Goal: Task Accomplishment & Management: Complete application form

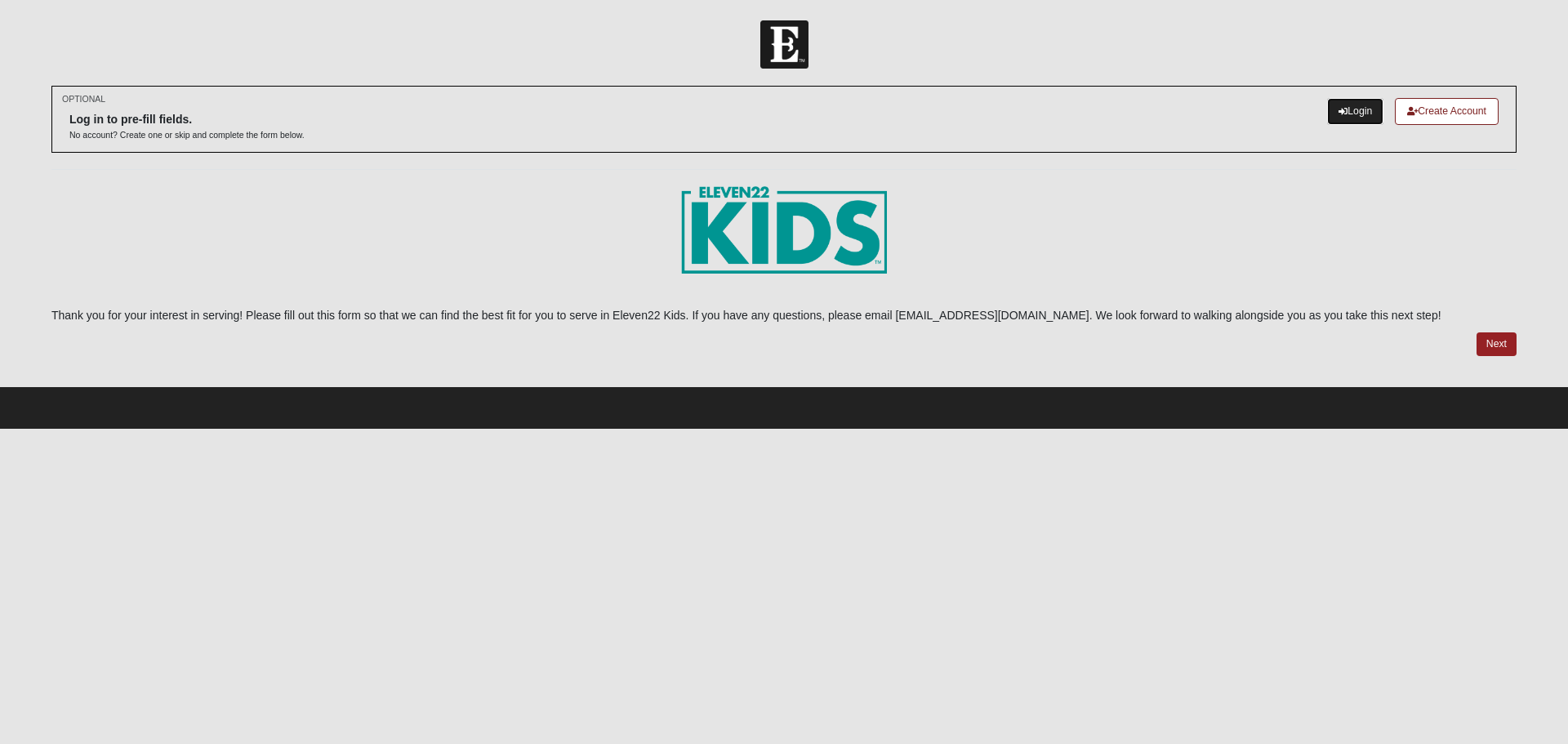
click at [1340, 108] on icon at bounding box center [1343, 111] width 9 height 9
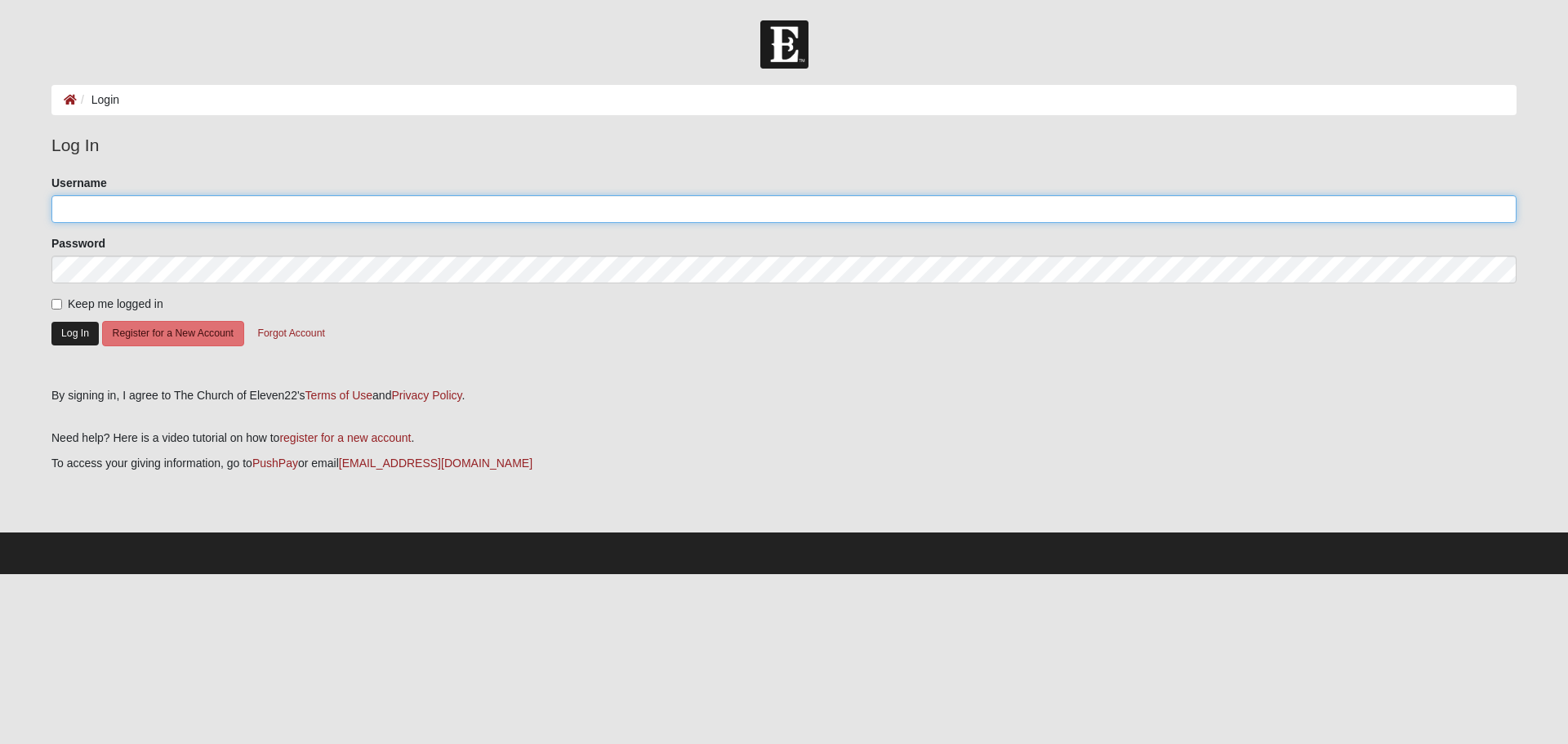
type input "geeholder"
click at [76, 332] on button "Log In" at bounding box center [75, 333] width 47 height 24
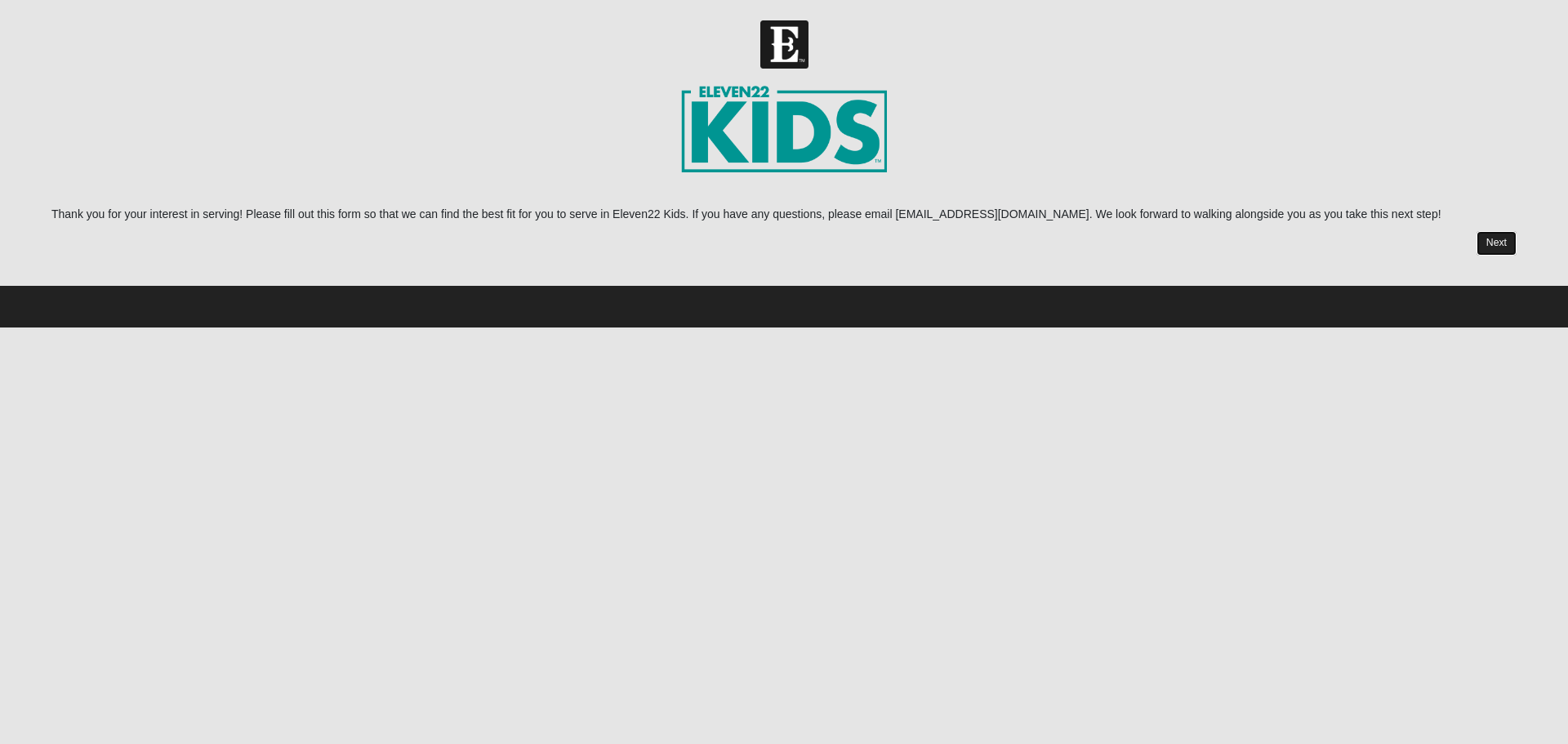
click at [1502, 242] on link "Next" at bounding box center [1496, 242] width 40 height 24
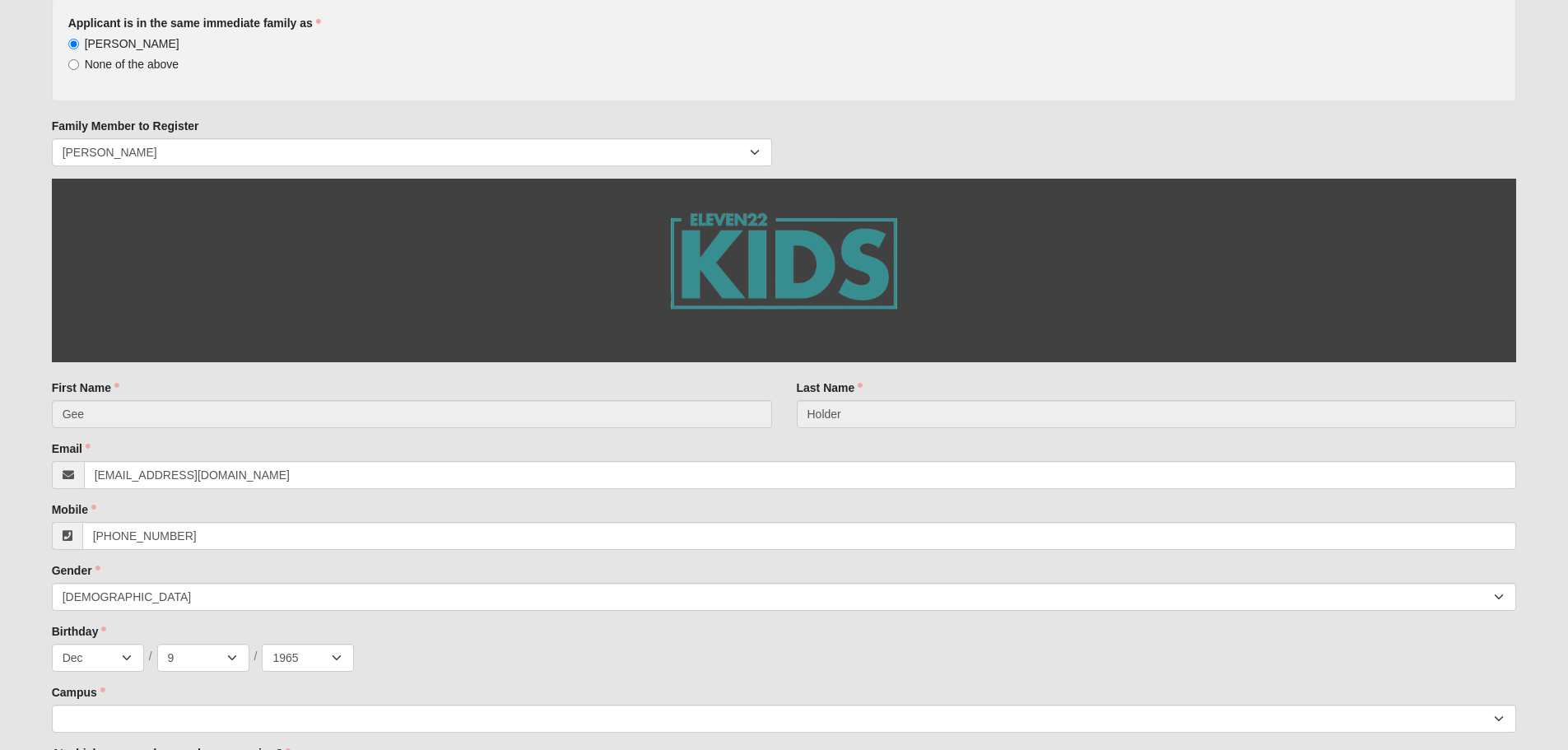
scroll to position [164, 0]
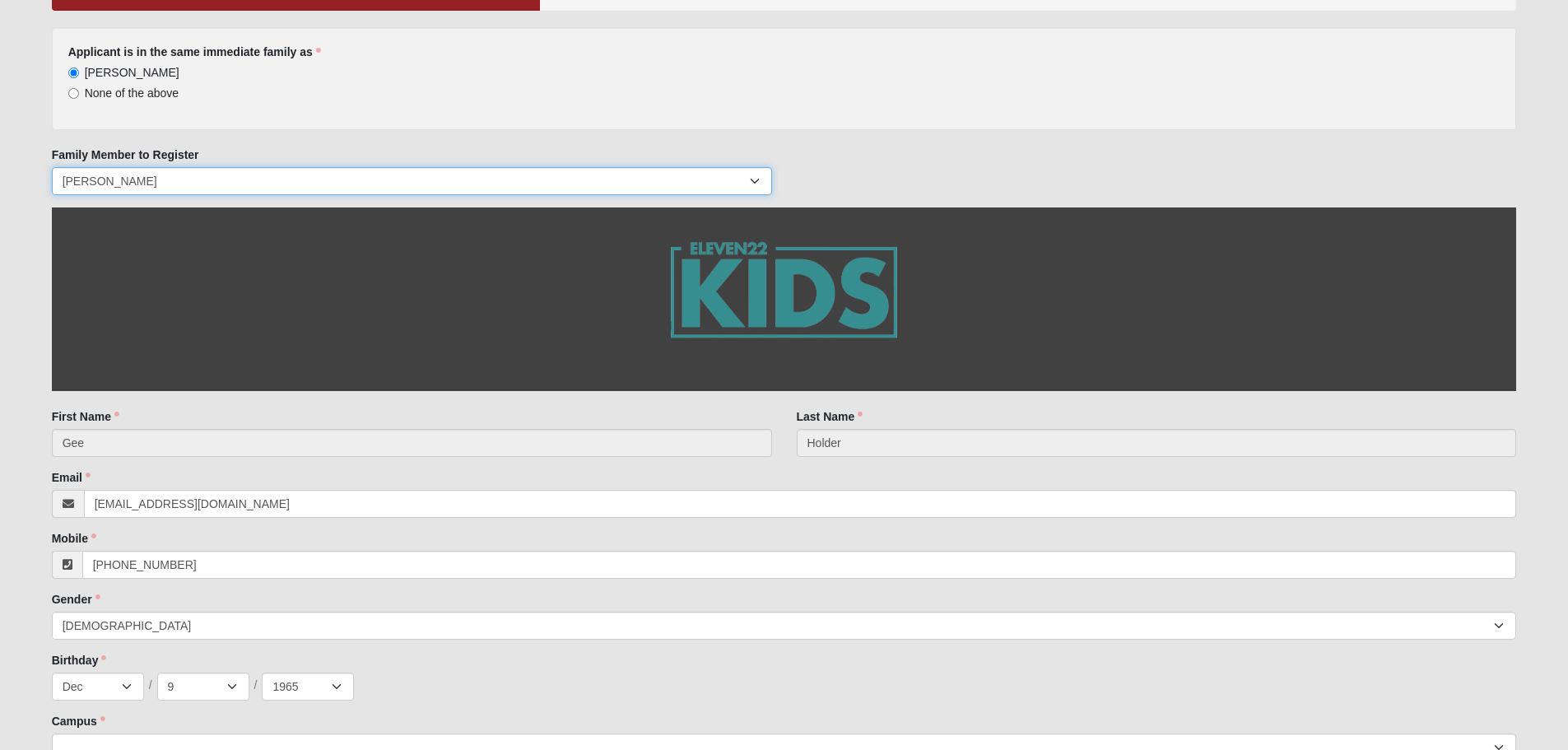
click at [752, 177] on select "Gee Holder Mark Holder" at bounding box center [412, 181] width 720 height 28
click at [753, 182] on select "Gee Holder Mark Holder" at bounding box center [412, 181] width 720 height 28
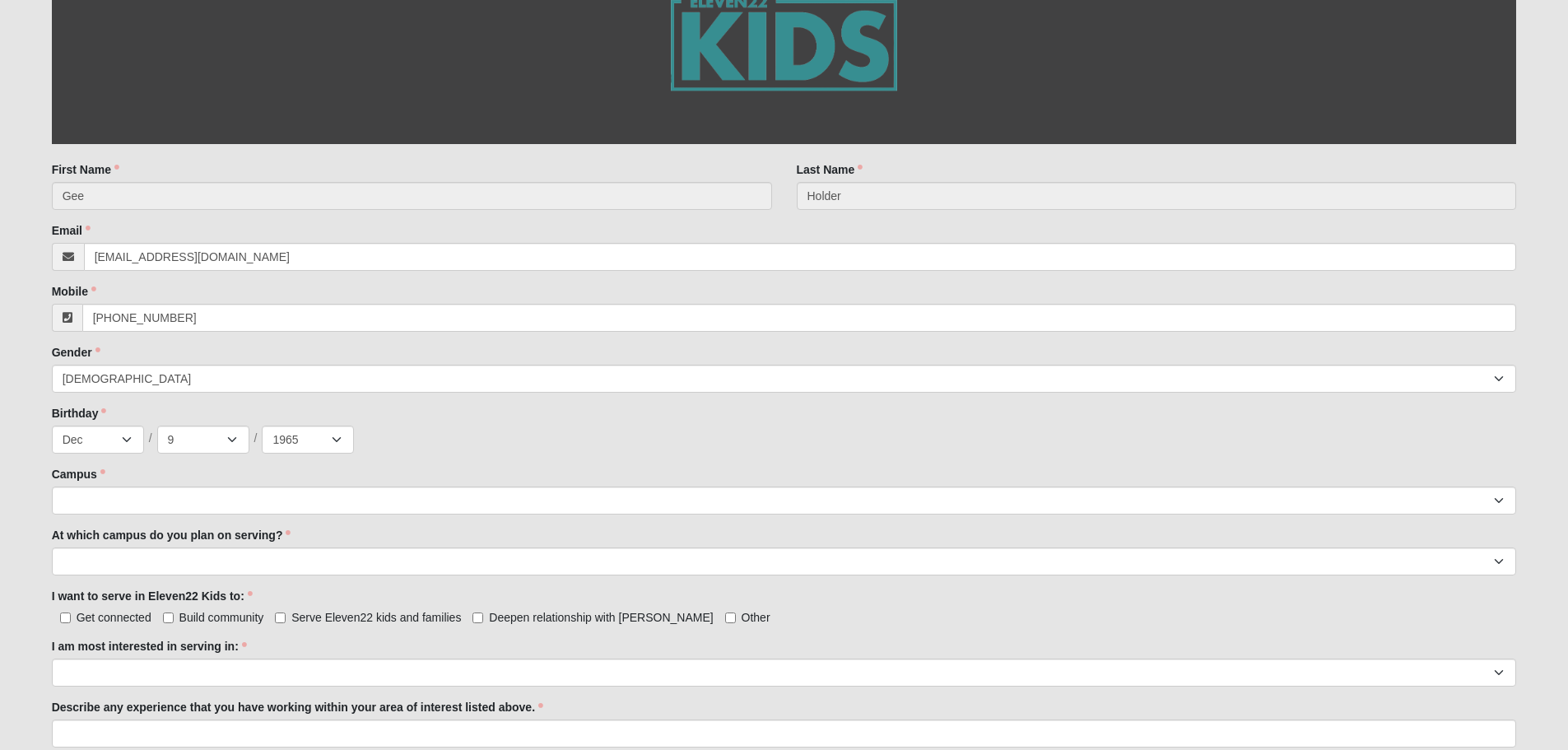
scroll to position [494, 0]
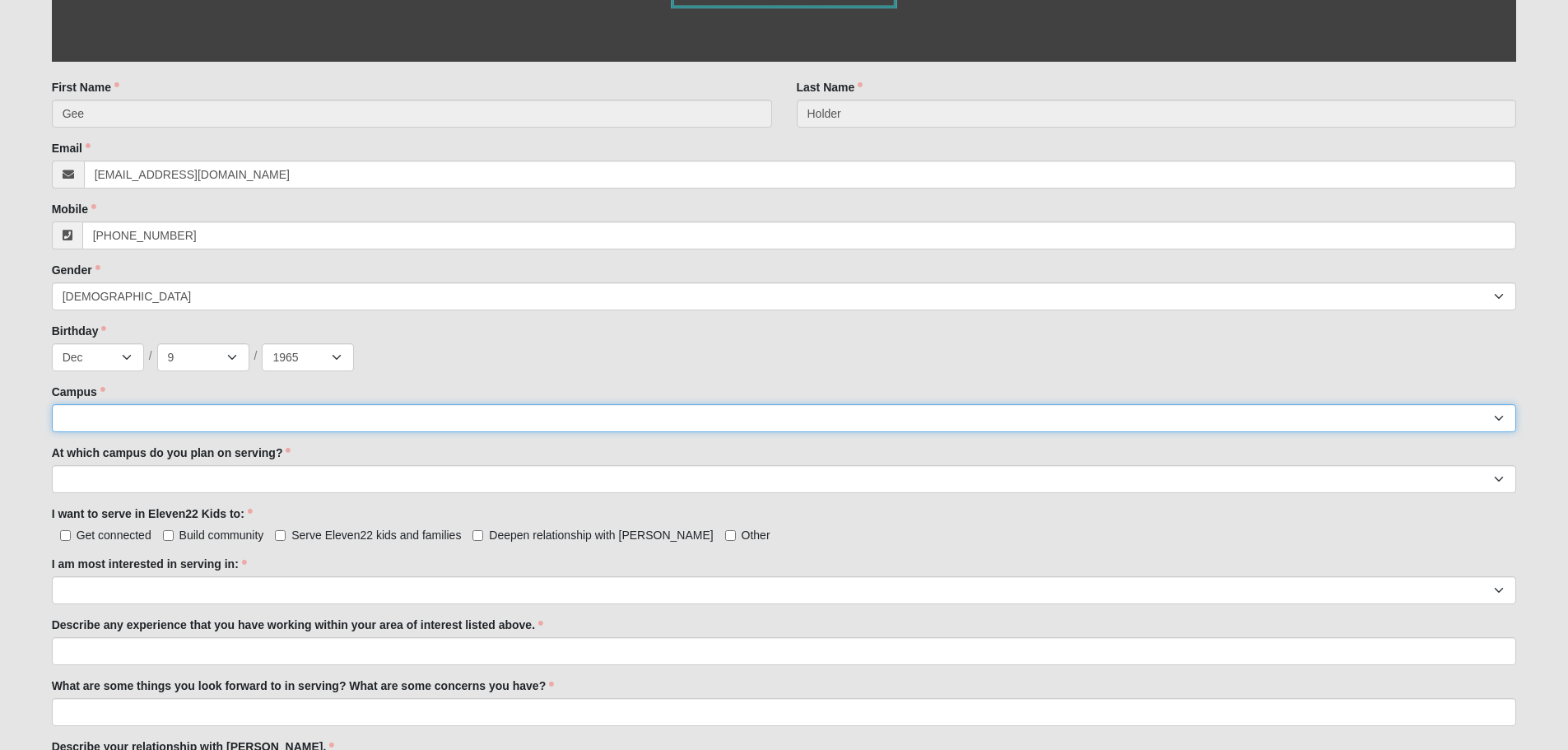
click at [109, 414] on select "Arlington Baymeadows Eleven22 Online Fleming Island Jesup Mandarin North Jax Or…" at bounding box center [784, 417] width 1464 height 28
select select "21"
click at [52, 404] on select "Arlington Baymeadows Eleven22 Online Fleming Island Jesup Mandarin North Jax Or…" at bounding box center [784, 417] width 1464 height 28
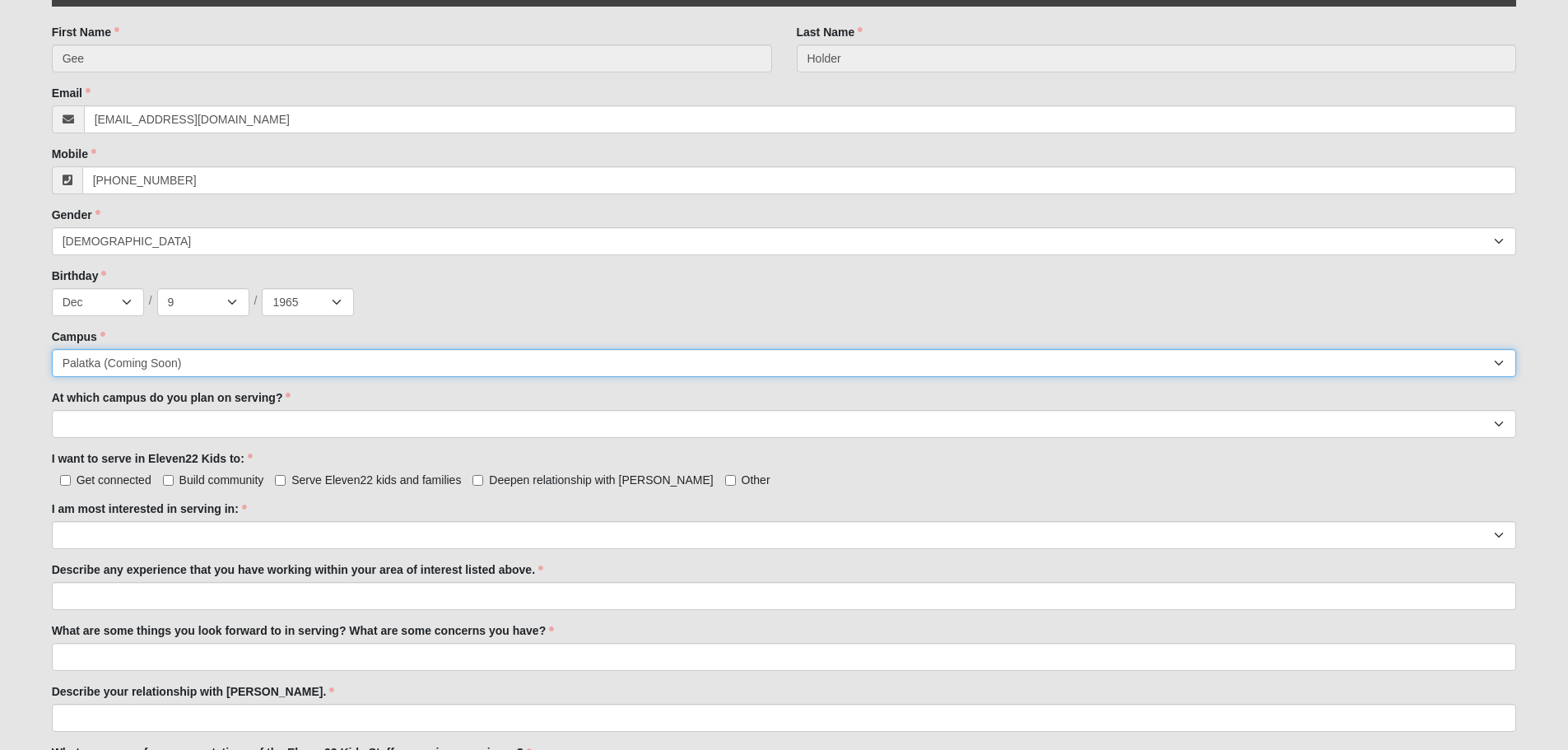
scroll to position [576, 0]
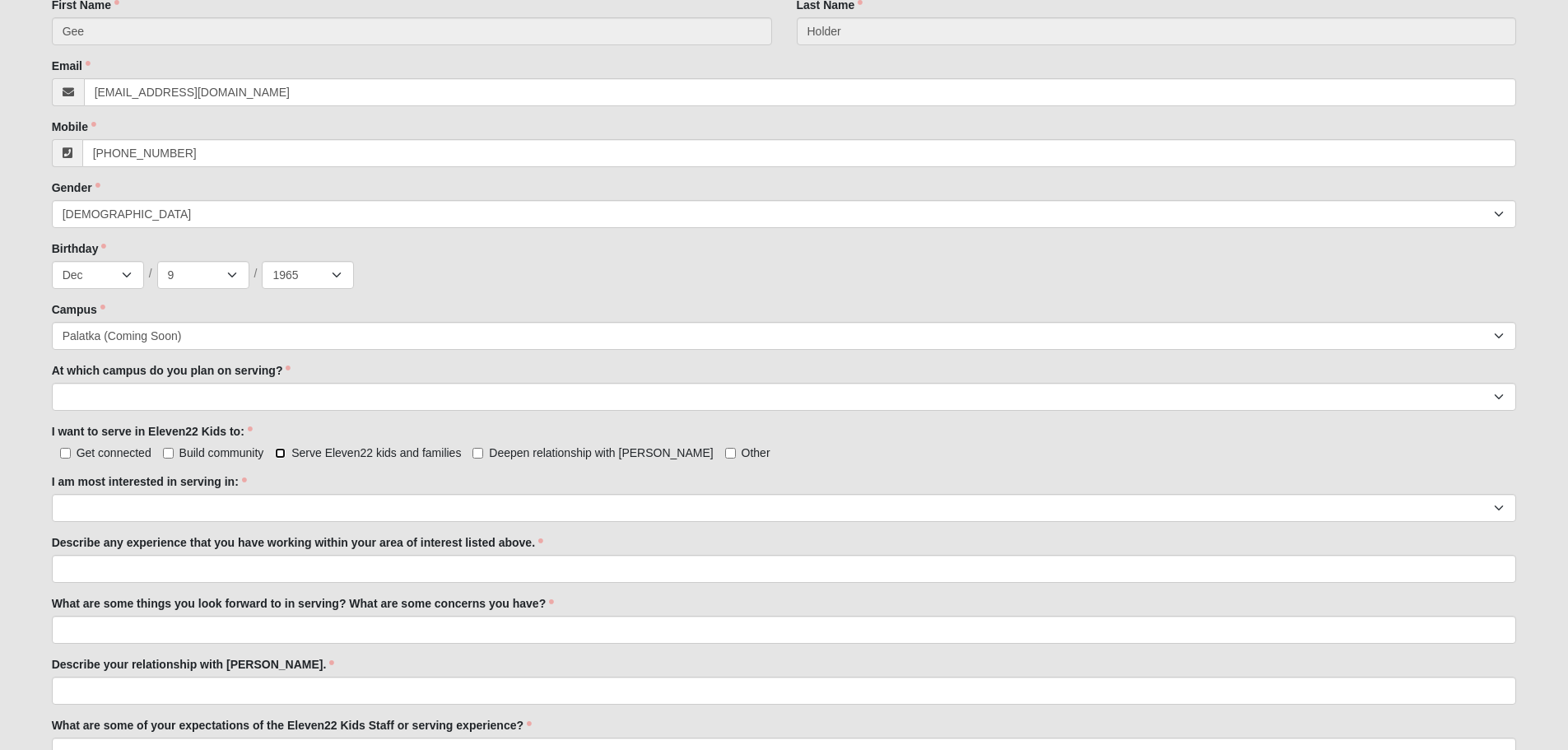
click at [283, 452] on input "Serve Eleven22 kids and families" at bounding box center [279, 452] width 10 height 10
checkbox input "true"
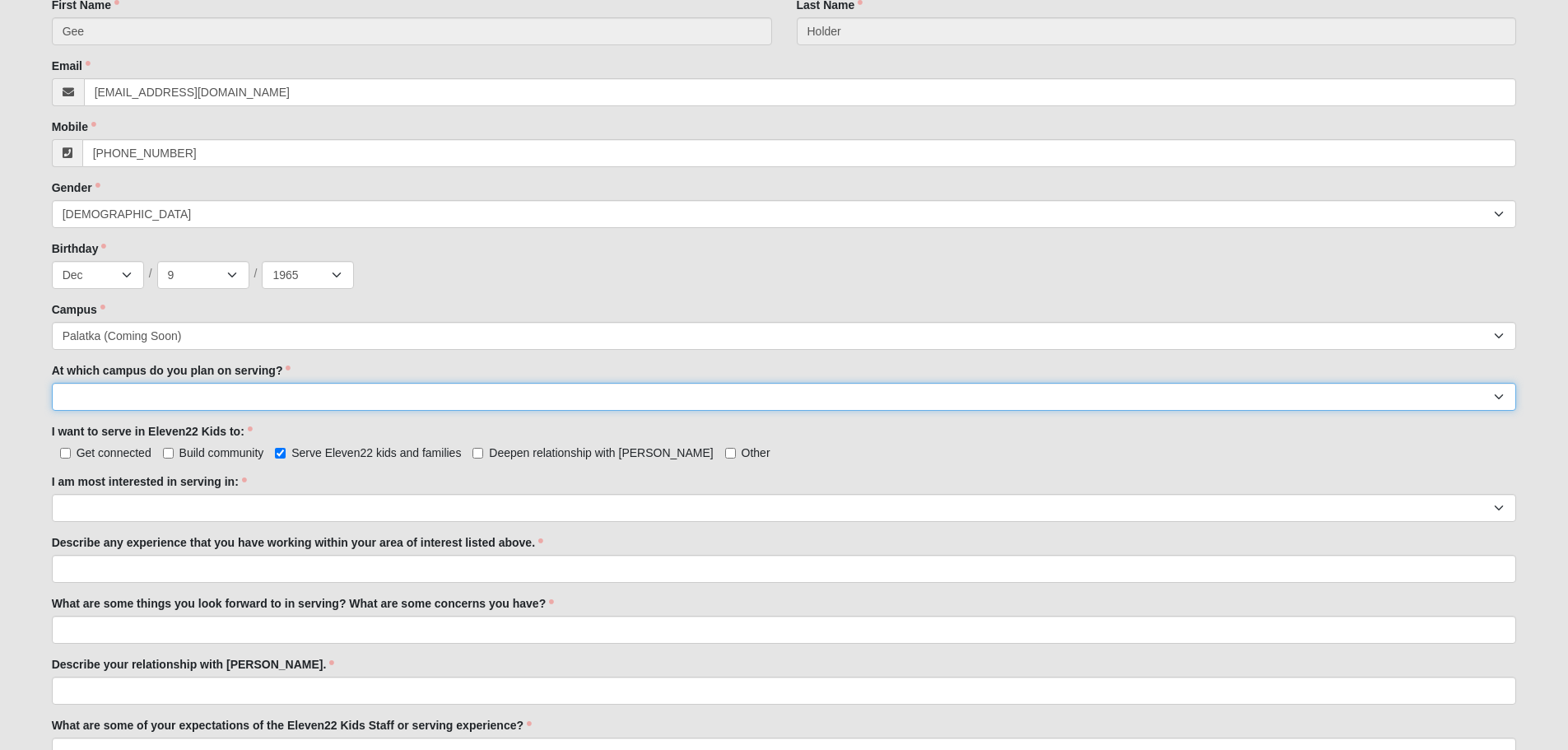
click at [188, 390] on select "Arlington Baymeadows Fleming Island Jesup Mandarin North Jax Orange Park Palatk…" at bounding box center [784, 396] width 1464 height 28
select select "Palatka"
click at [52, 383] on select "Arlington Baymeadows Fleming Island Jesup Mandarin North Jax Orange Park Palatk…" at bounding box center [784, 396] width 1464 height 28
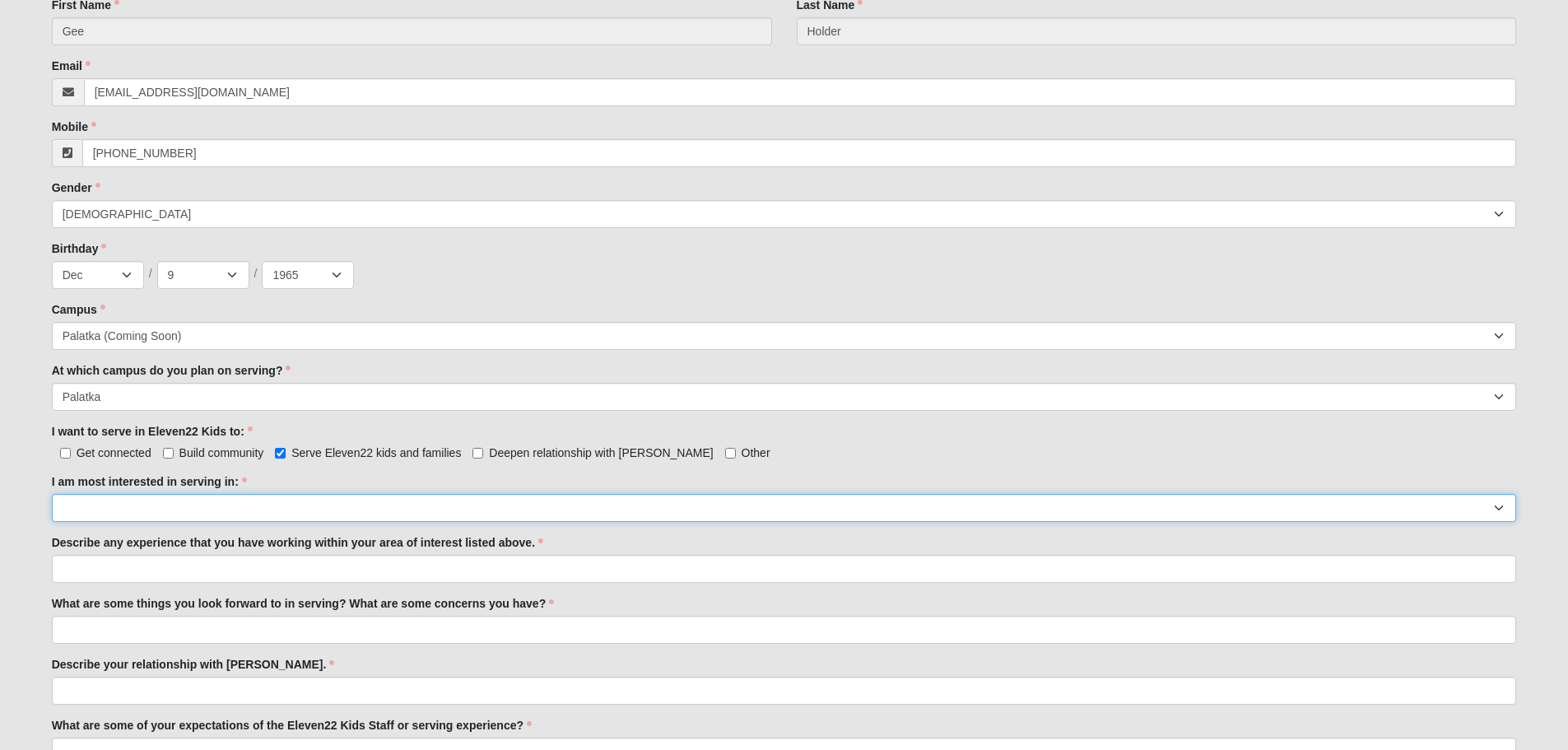
click at [392, 508] on select "Registration Tour Guide Preschool Disciple Group Leader Elementary Disciple Gro…" at bounding box center [784, 508] width 1464 height 28
click at [52, 494] on select "Registration Tour Guide Preschool Disciple Group Leader Elementary Disciple Gro…" at bounding box center [784, 508] width 1464 height 28
click at [118, 510] on select "Registration Tour Guide Preschool Disciple Group Leader Elementary Disciple Gro…" at bounding box center [784, 508] width 1464 height 28
click at [360, 503] on select "Registration Tour Guide Preschool Disciple Group Leader Elementary Disciple Gro…" at bounding box center [784, 508] width 1464 height 28
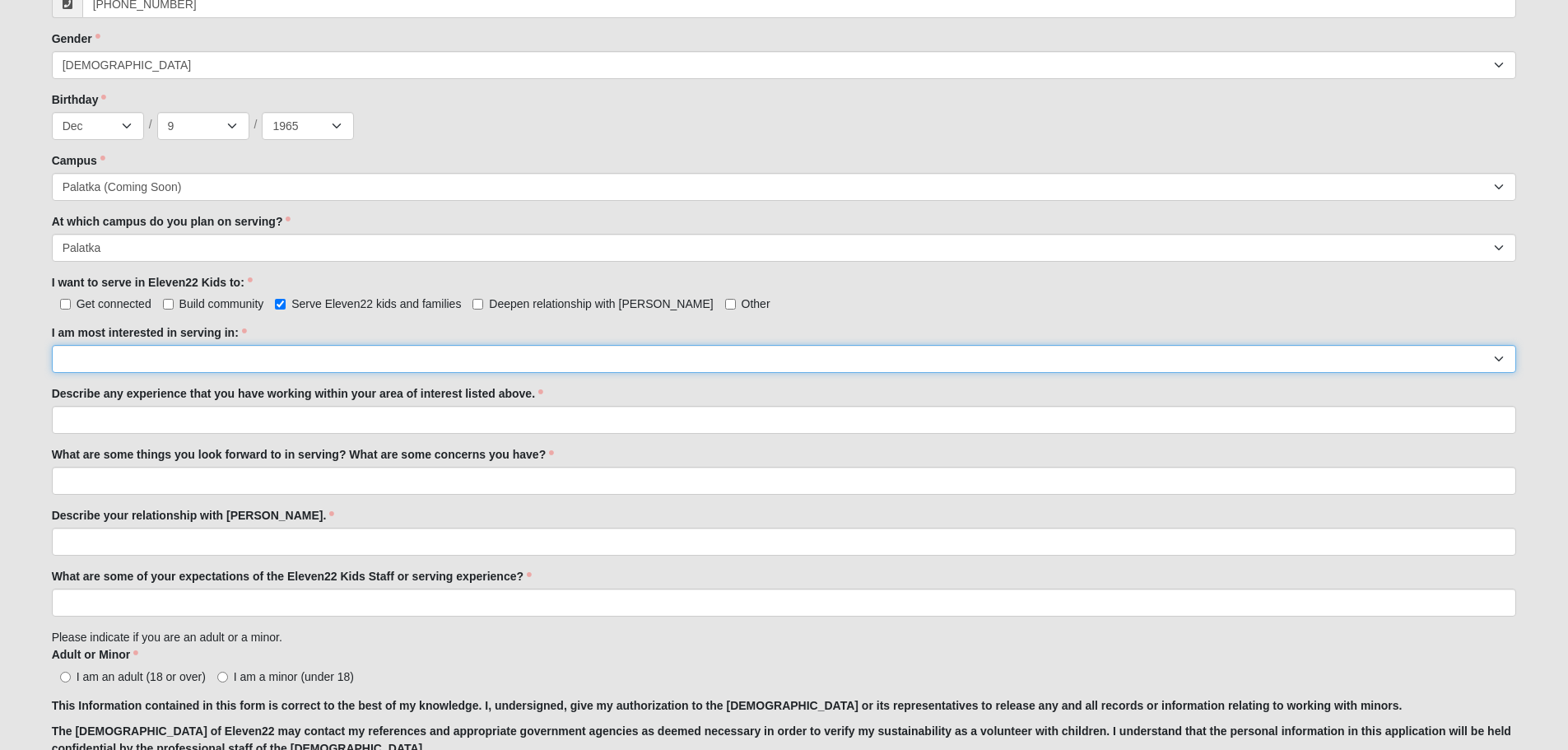
scroll to position [740, 0]
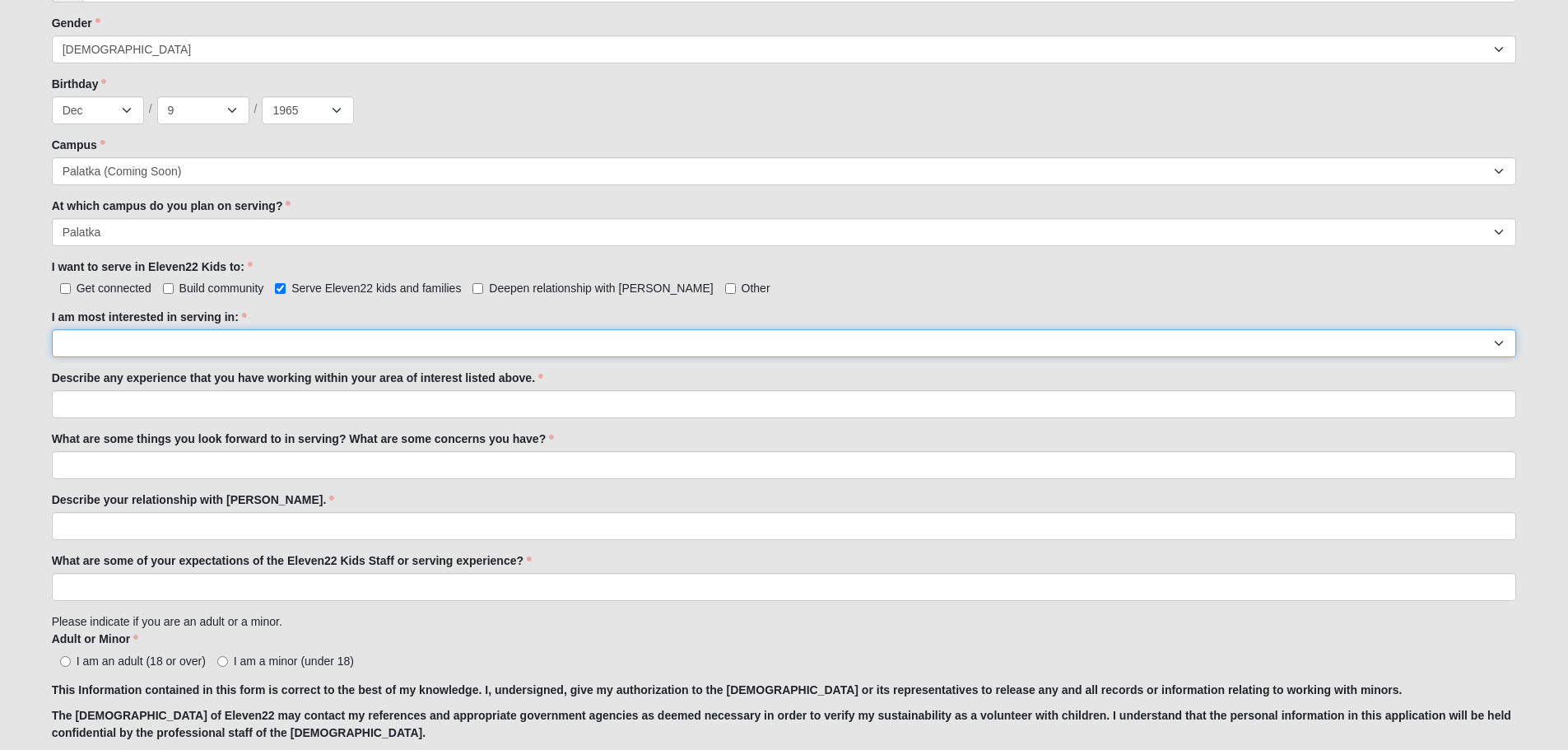
click at [1498, 339] on select "Registration Tour Guide Preschool Disciple Group Leader Elementary Disciple Gro…" at bounding box center [784, 342] width 1464 height 28
click at [238, 337] on select "Registration Tour Guide Preschool Disciple Group Leader Elementary Disciple Gro…" at bounding box center [784, 342] width 1464 height 28
click at [306, 342] on select "Registration Tour Guide Preschool Disciple Group Leader Elementary Disciple Gro…" at bounding box center [784, 342] width 1464 height 28
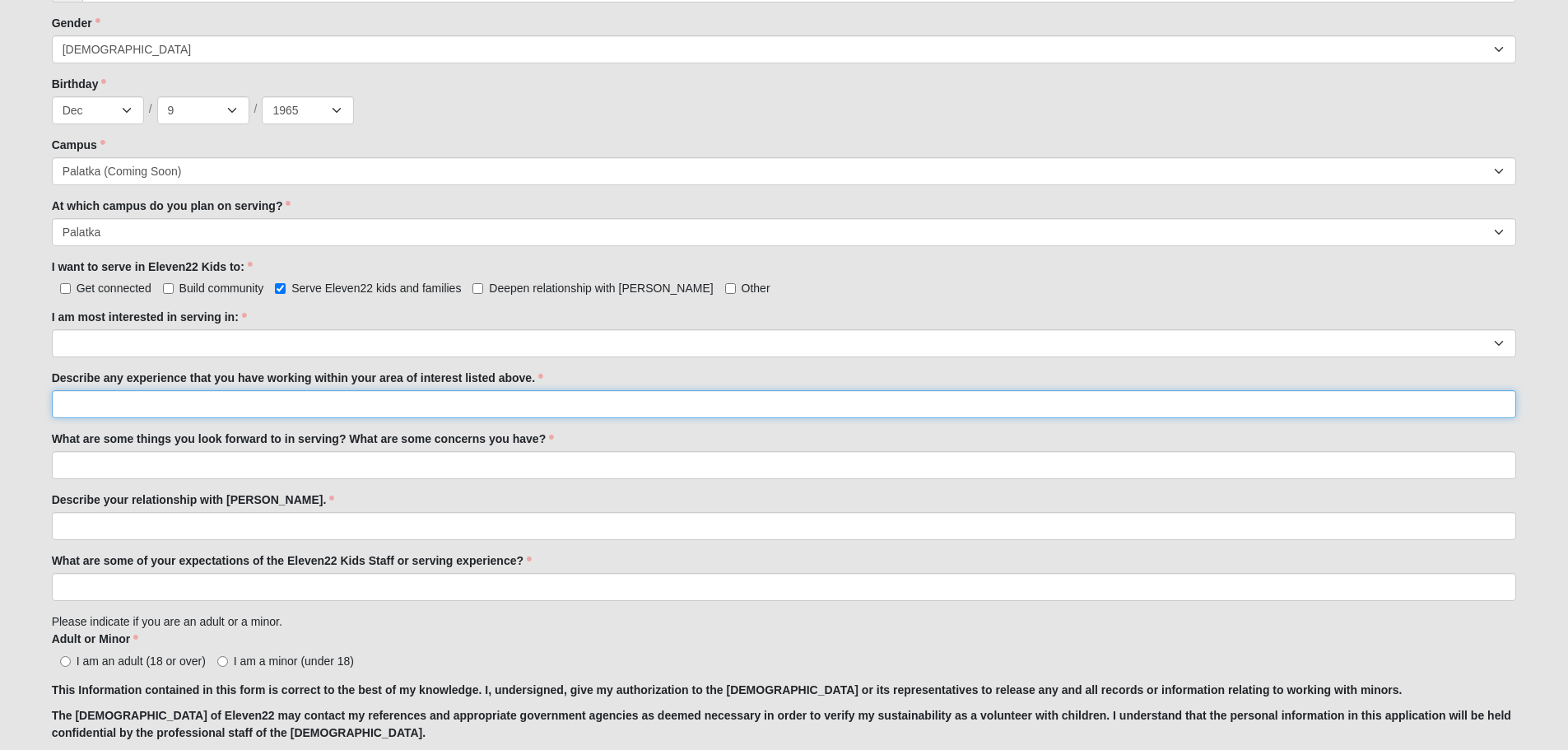
click at [181, 406] on input "Describe any experience that you have working within your area of interest list…" at bounding box center [784, 403] width 1464 height 28
type input "No working experience with kids, just being a Mom and Grandmother. I led an Awa…"
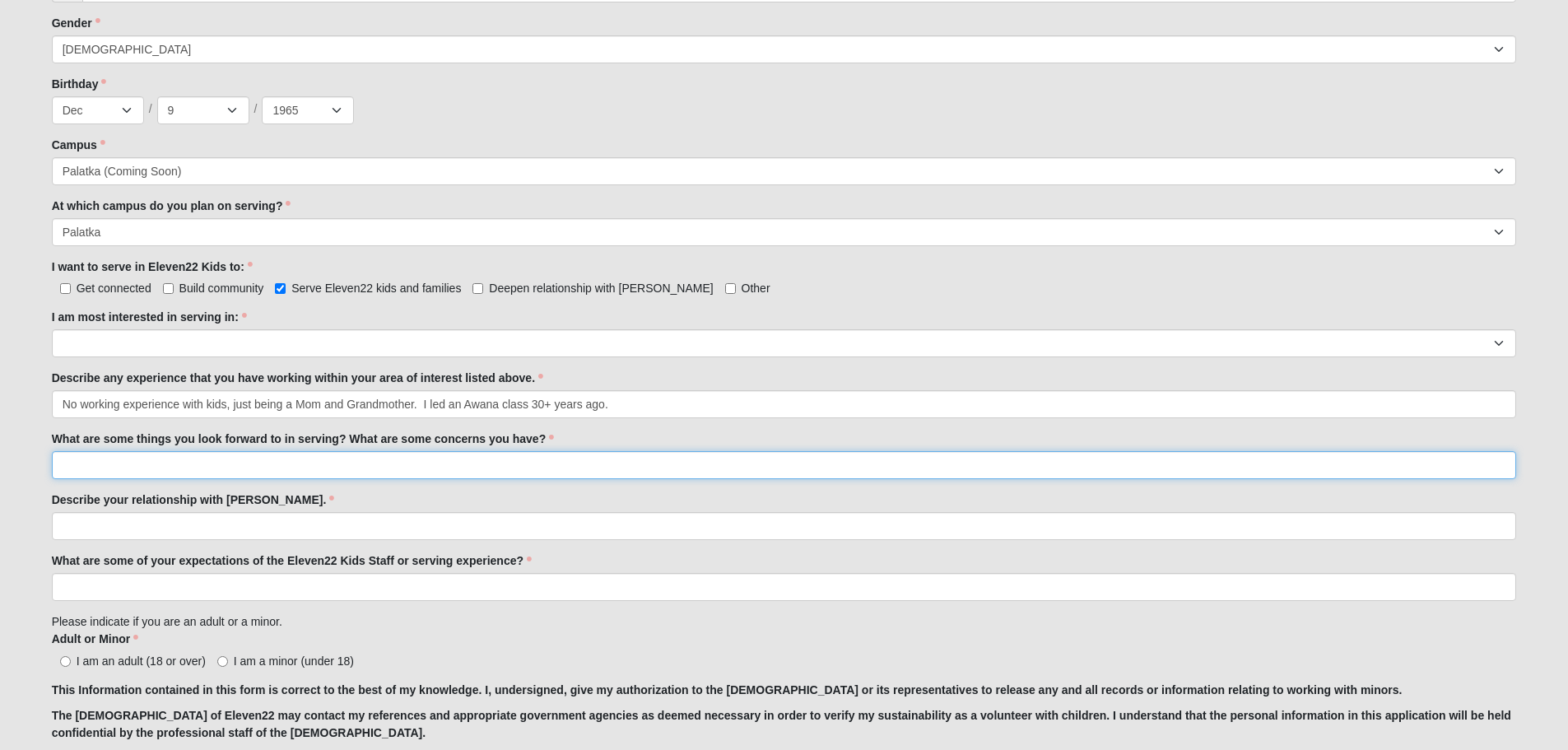
click at [170, 460] on input "What are some things you look forward to in serving? What are some concerns you…" at bounding box center [784, 465] width 1464 height 28
type input "I"
type input "Being with nursery kids just fills my heart."
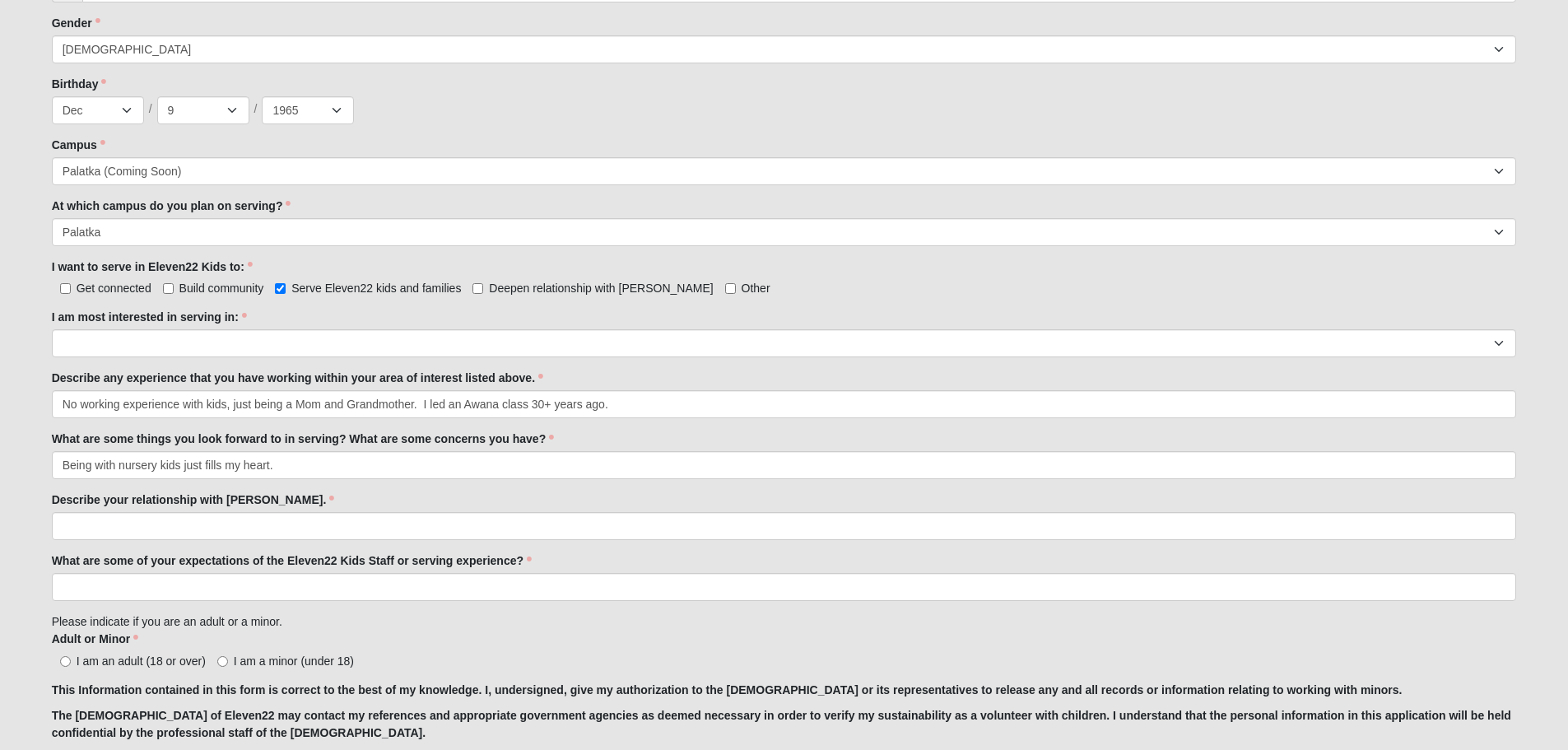
click at [134, 510] on div "Describe your relationship with Jesus. Describe your relationship with Jesus. i…" at bounding box center [784, 515] width 1464 height 48
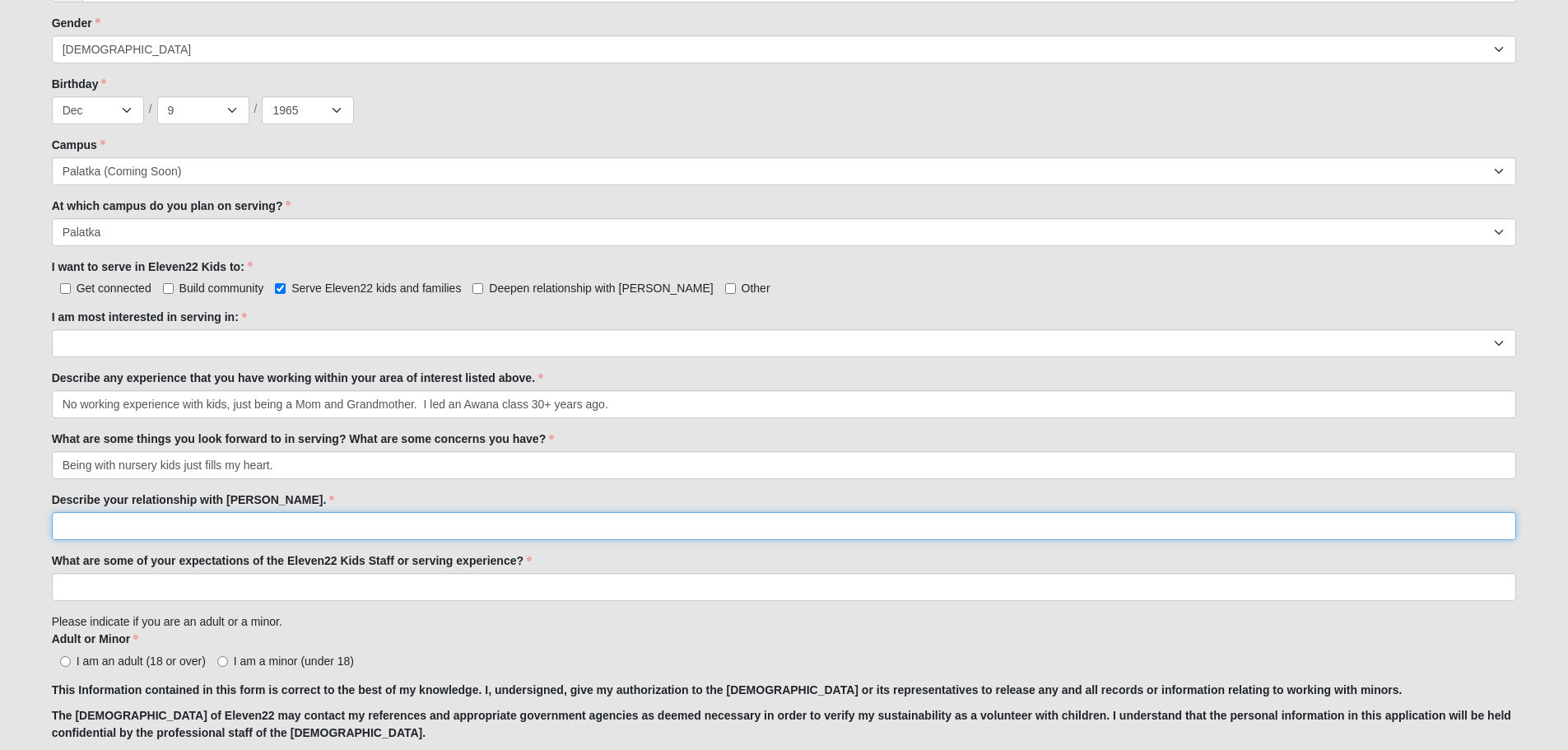
click at [140, 524] on input "Describe your relationship with Jesus." at bounding box center [784, 526] width 1464 height 28
type input "Jesus is my Lord and Savior and feel his call on me to share his love."
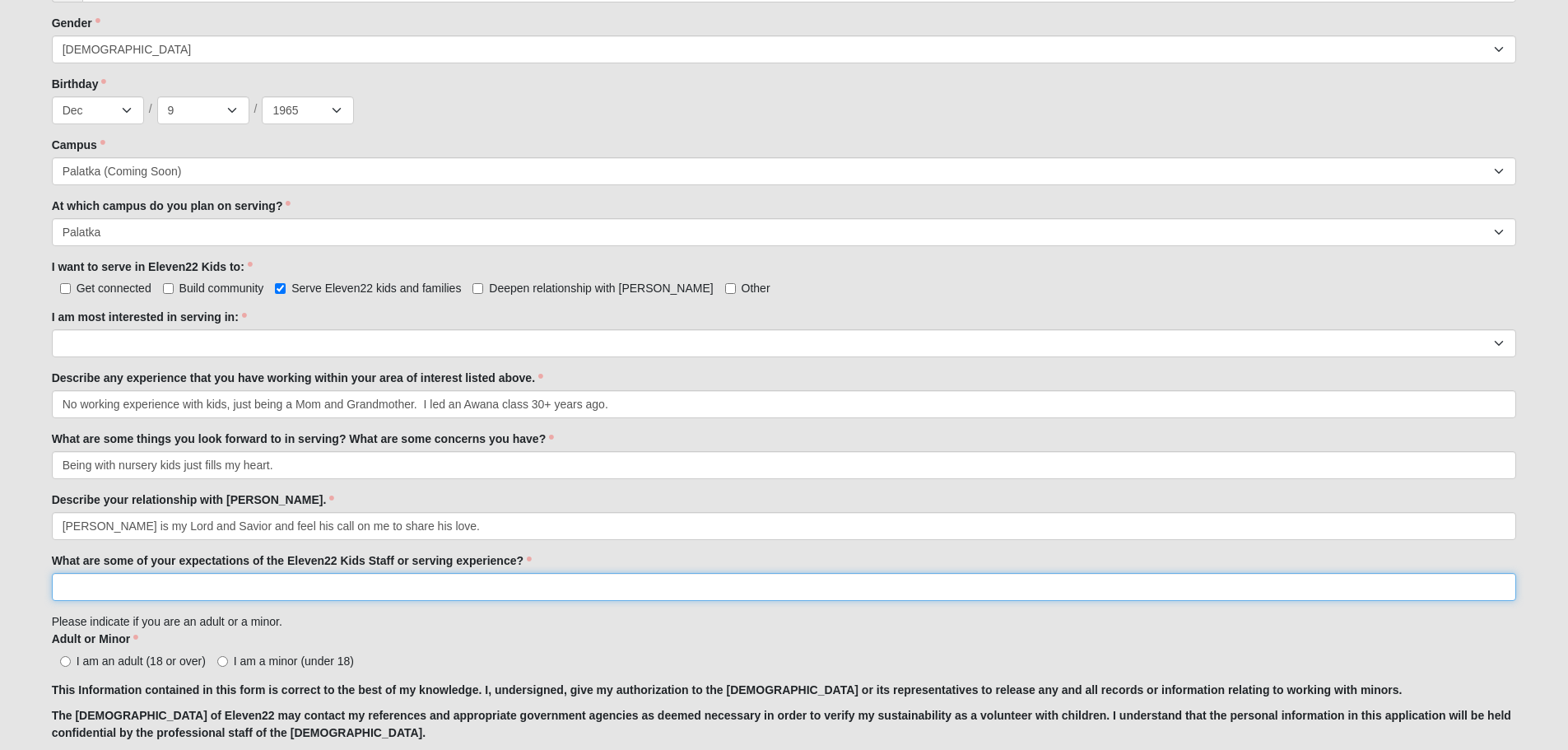
click at [303, 588] on input "What are some of your expectations of the Eleven22 Kids Staff or serving experi…" at bounding box center [784, 587] width 1464 height 28
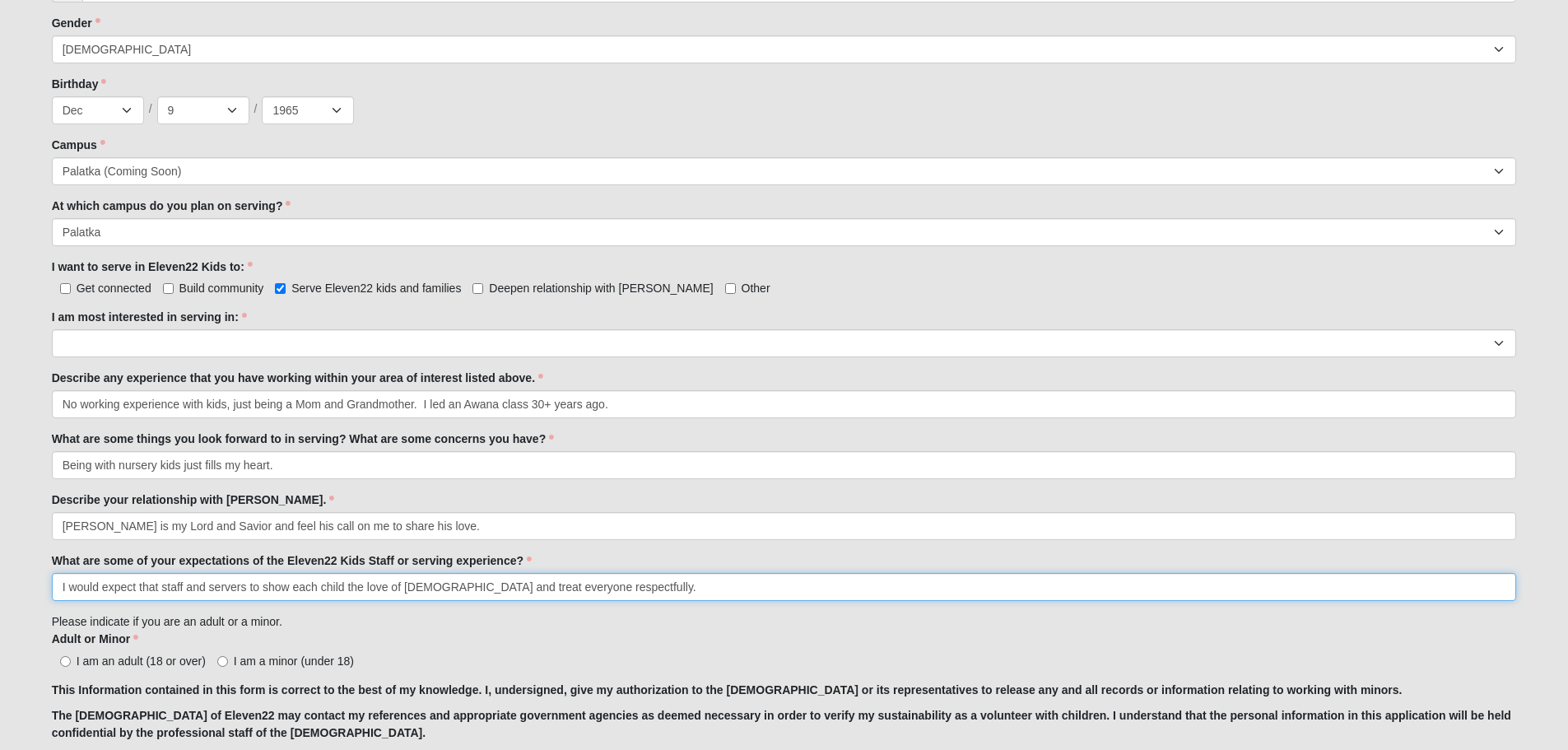
type input "I would expect that staff and servers to show each child the love of Christ and…"
click at [66, 661] on input "I am an adult (18 or over)" at bounding box center [65, 661] width 10 height 10
radio input "true"
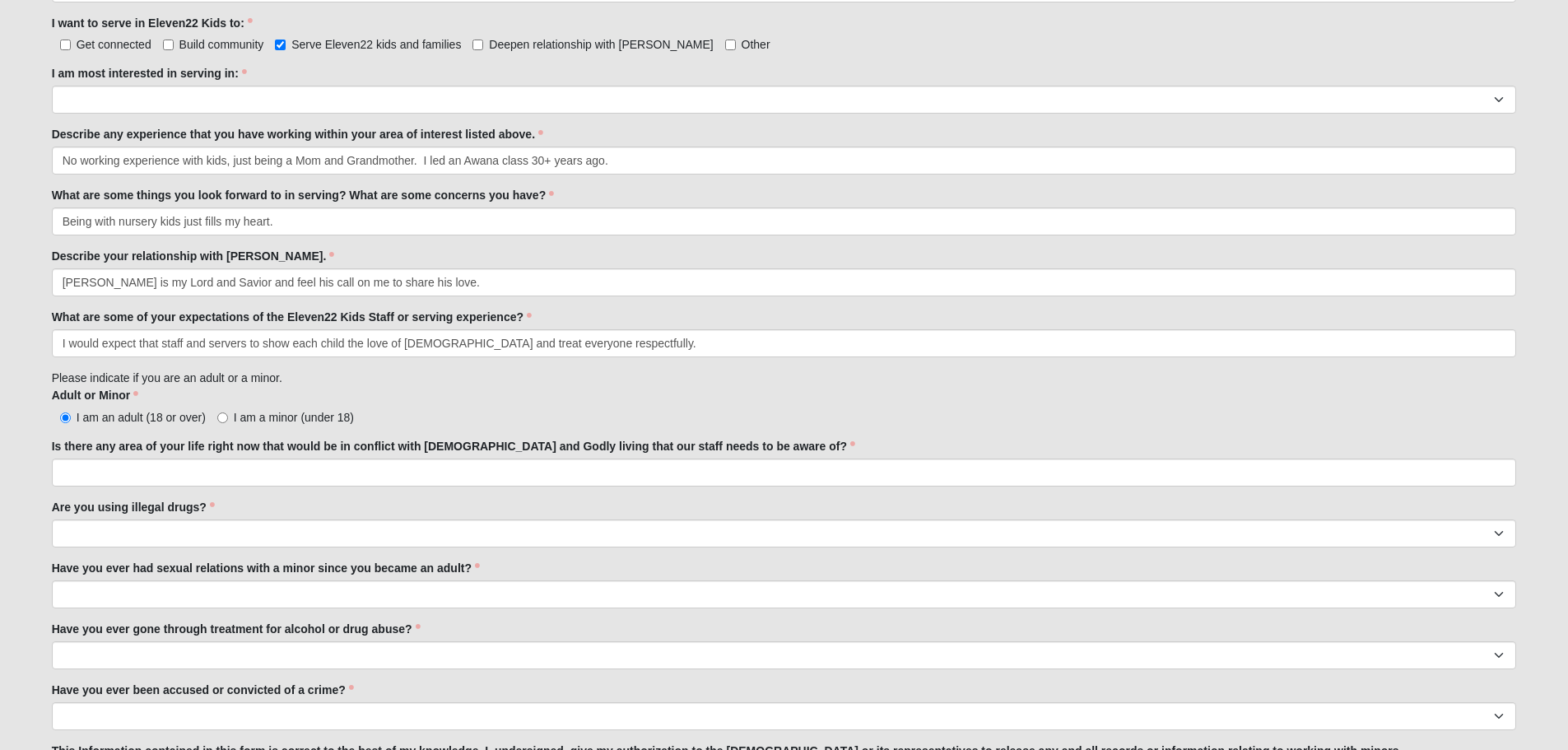
scroll to position [988, 0]
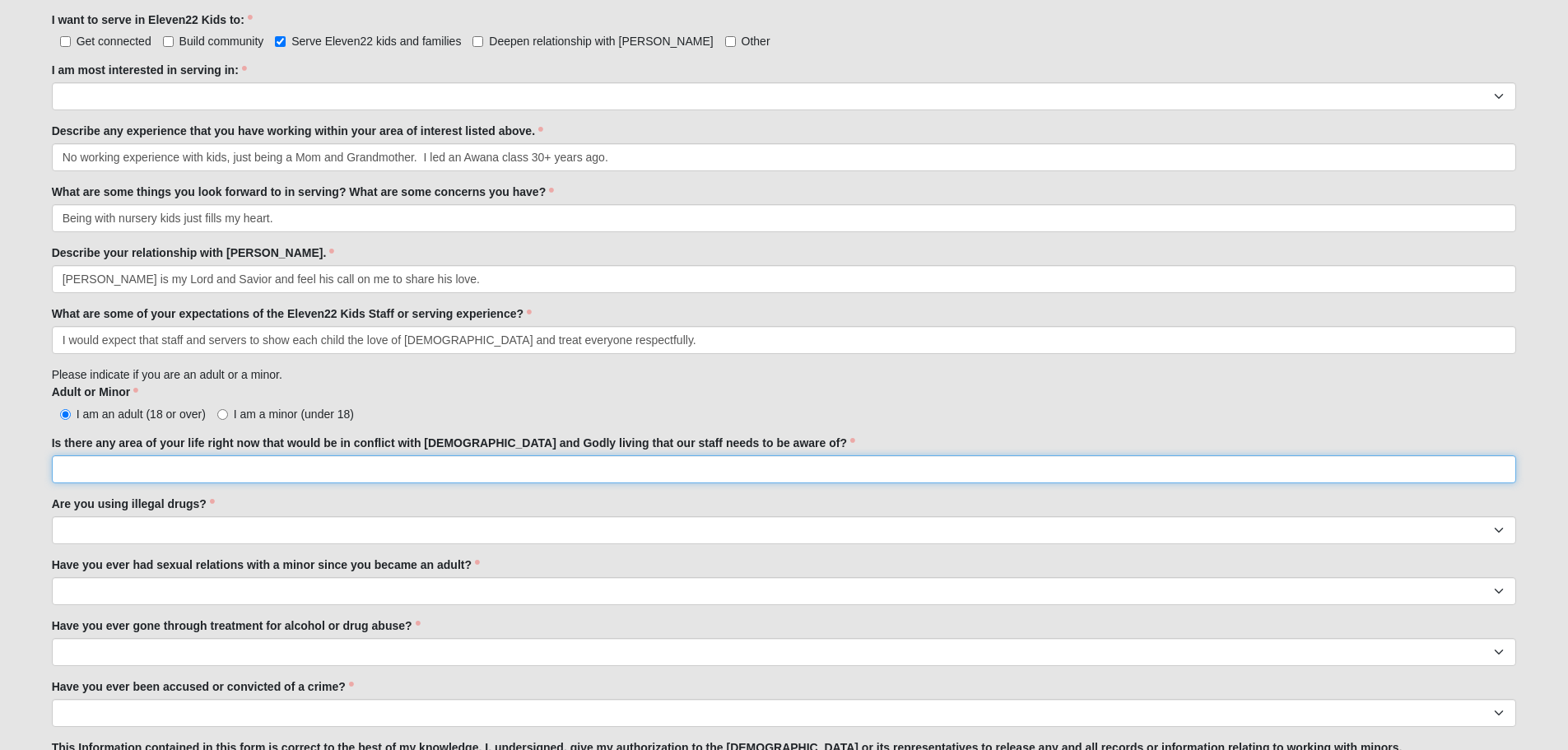
click at [253, 466] on input "Is there any area of your life right now that would be in conflict with biblica…" at bounding box center [784, 469] width 1464 height 28
type input "None"
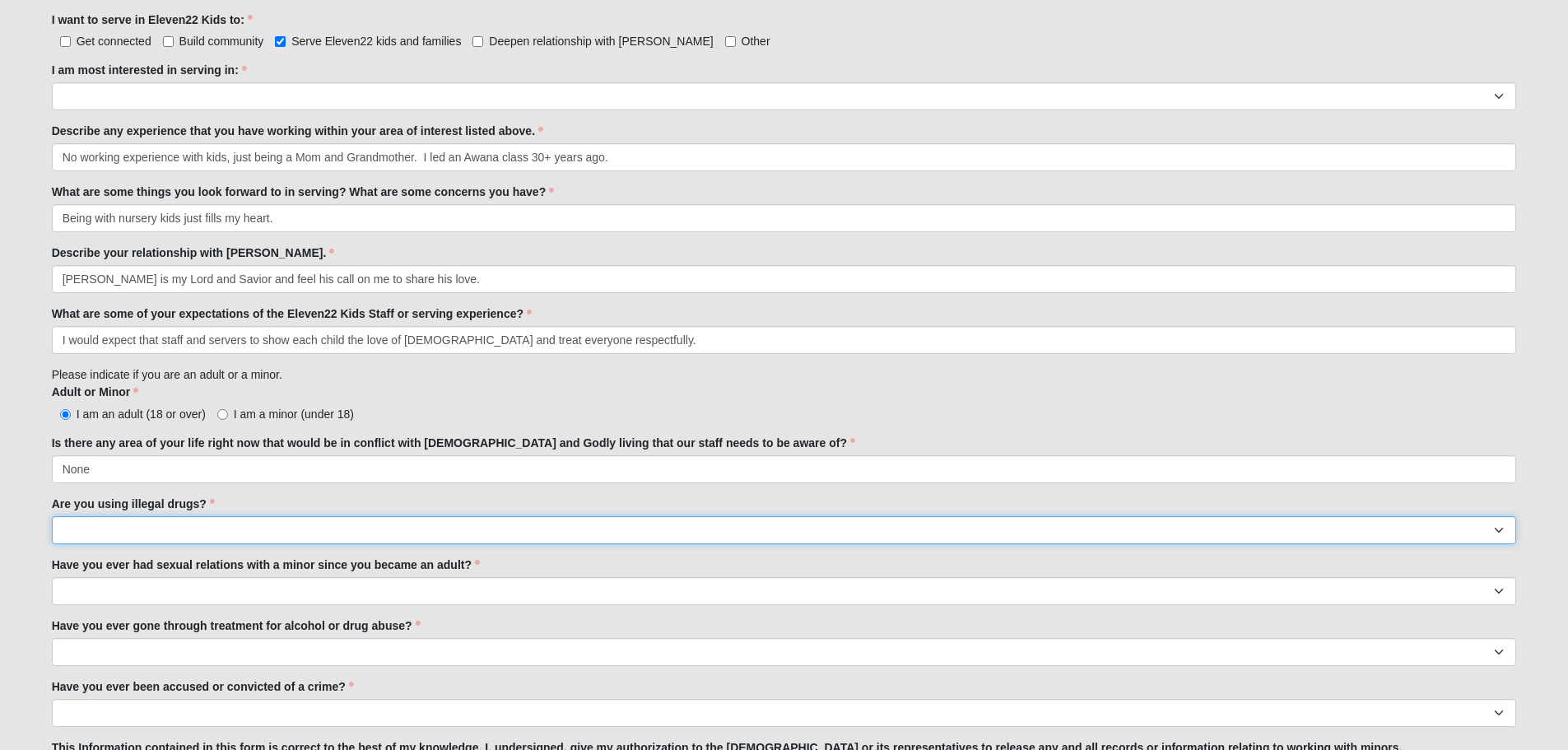
click at [195, 525] on select "Yes No" at bounding box center [784, 529] width 1464 height 28
select select "No"
click at [52, 516] on select "Yes No" at bounding box center [784, 529] width 1464 height 28
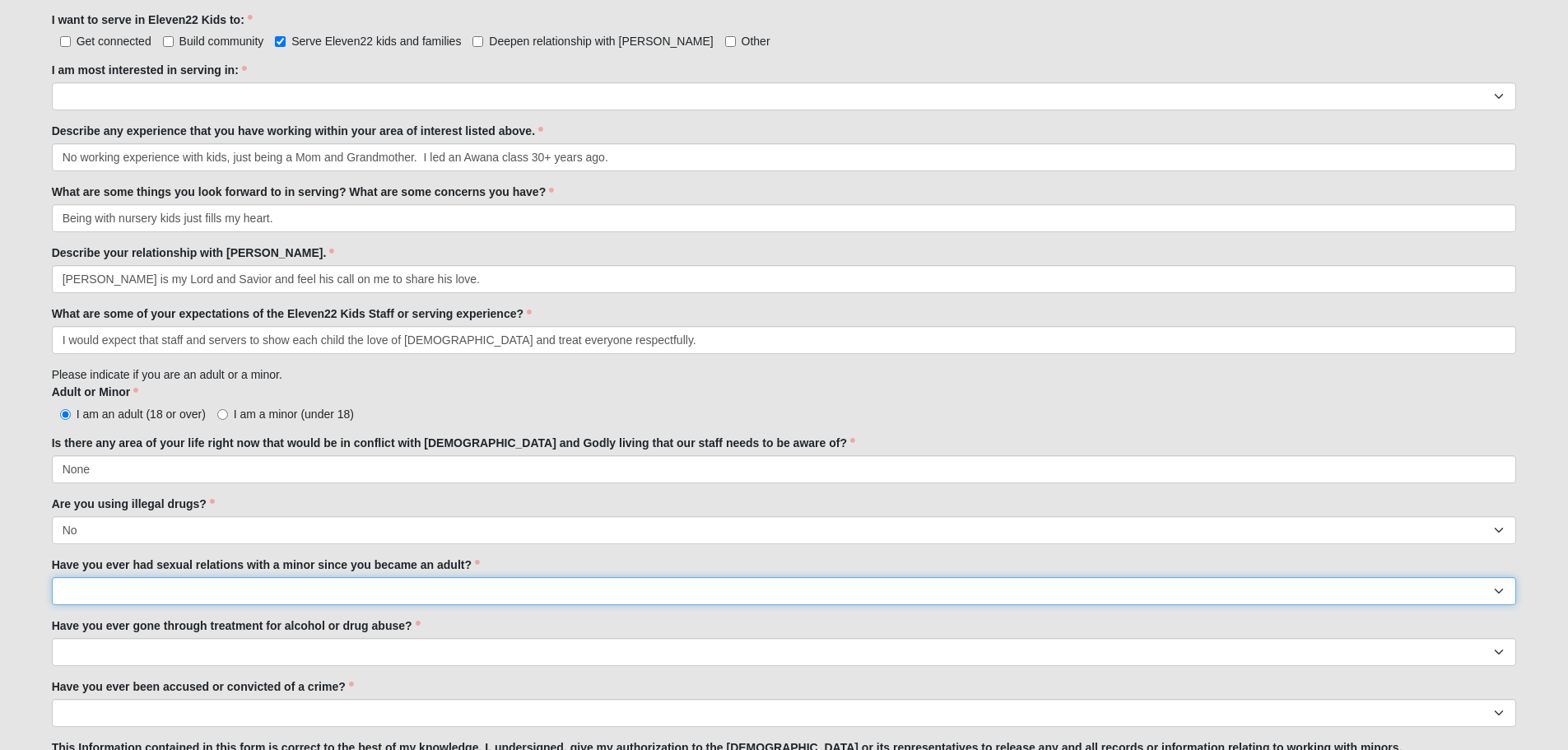
click at [198, 592] on select "Yes No" at bounding box center [784, 590] width 1464 height 28
select select "No"
click at [52, 577] on select "Yes No" at bounding box center [784, 590] width 1464 height 28
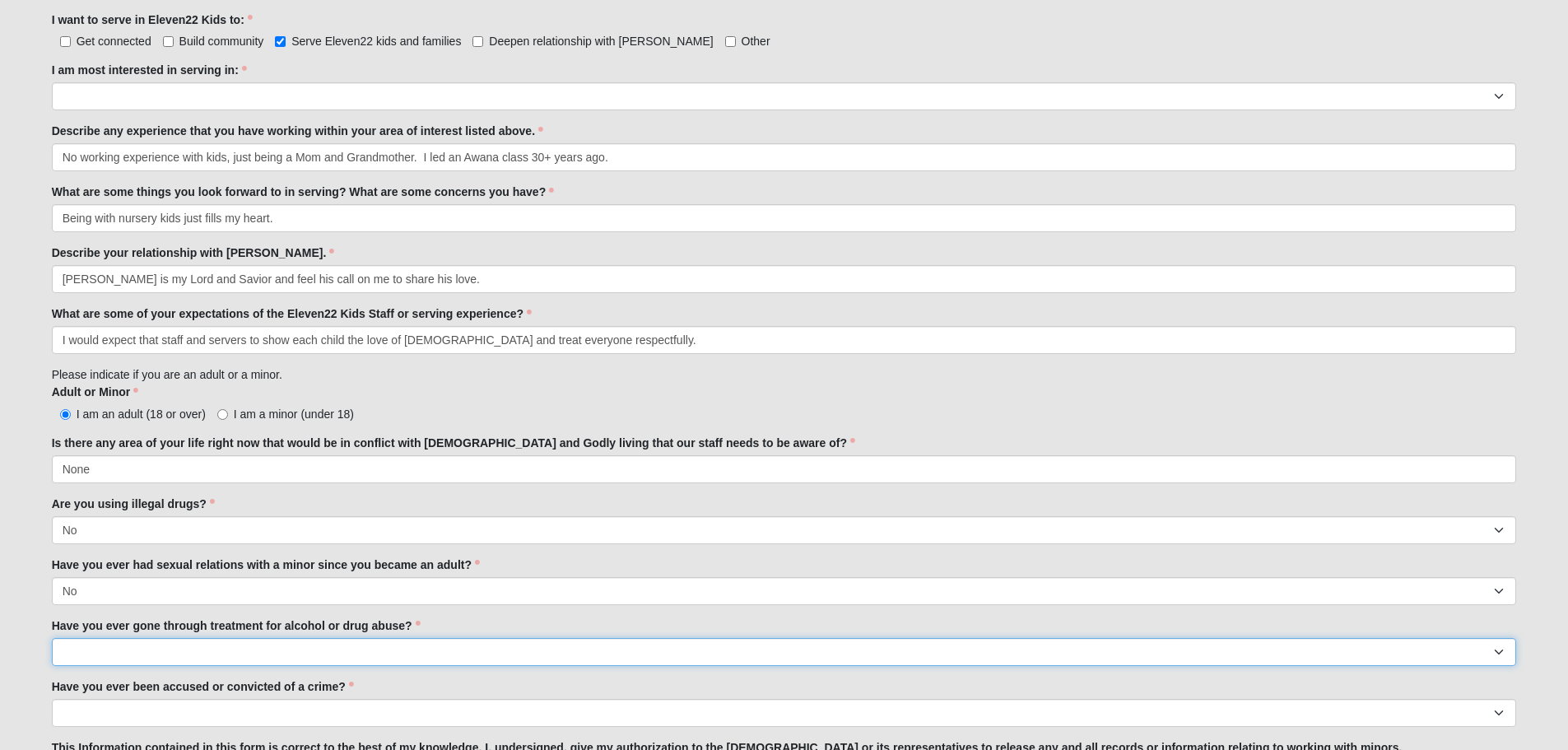
click at [182, 662] on select "Yes No" at bounding box center [784, 651] width 1464 height 28
select select "No"
click at [52, 638] on select "Yes No" at bounding box center [784, 651] width 1464 height 28
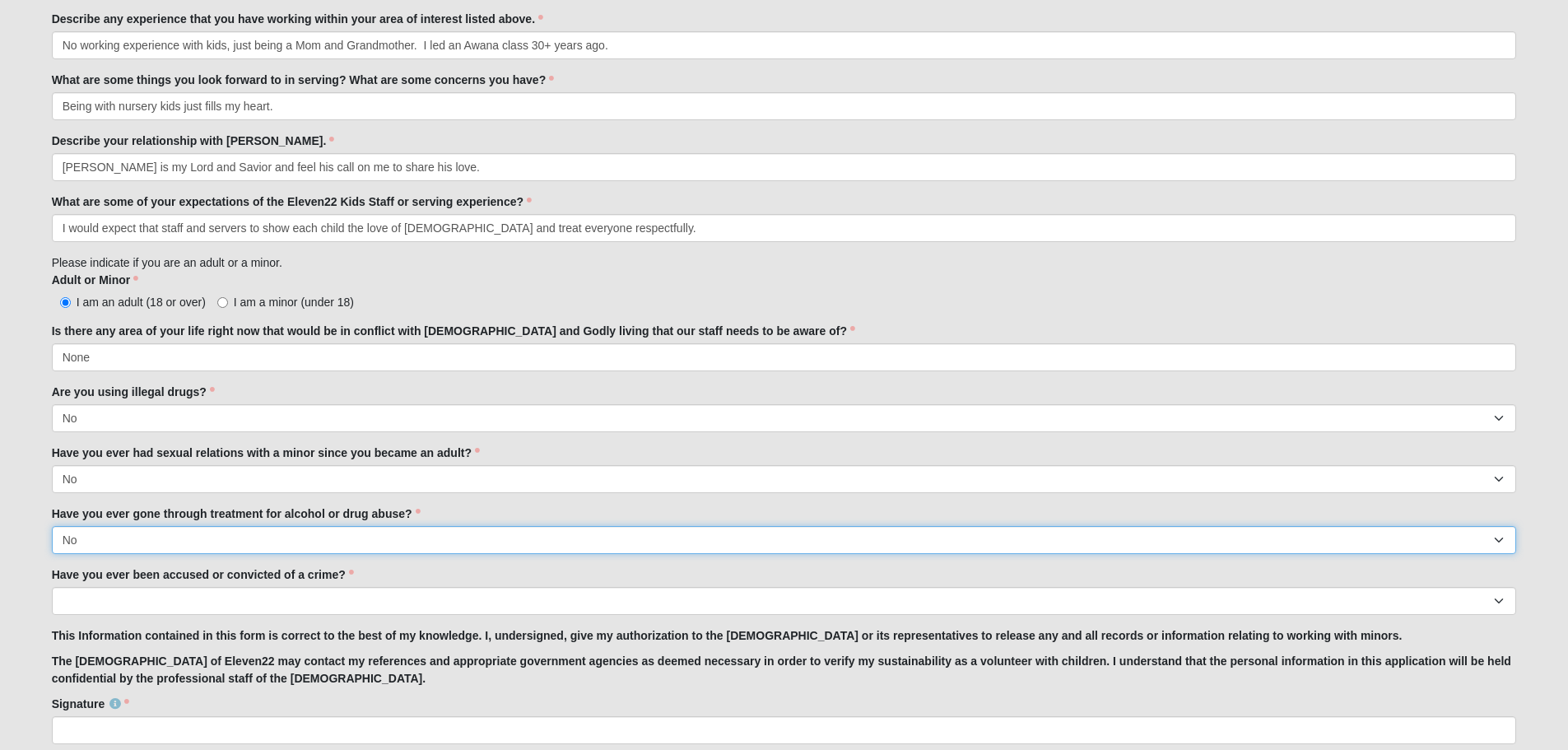
scroll to position [1235, 0]
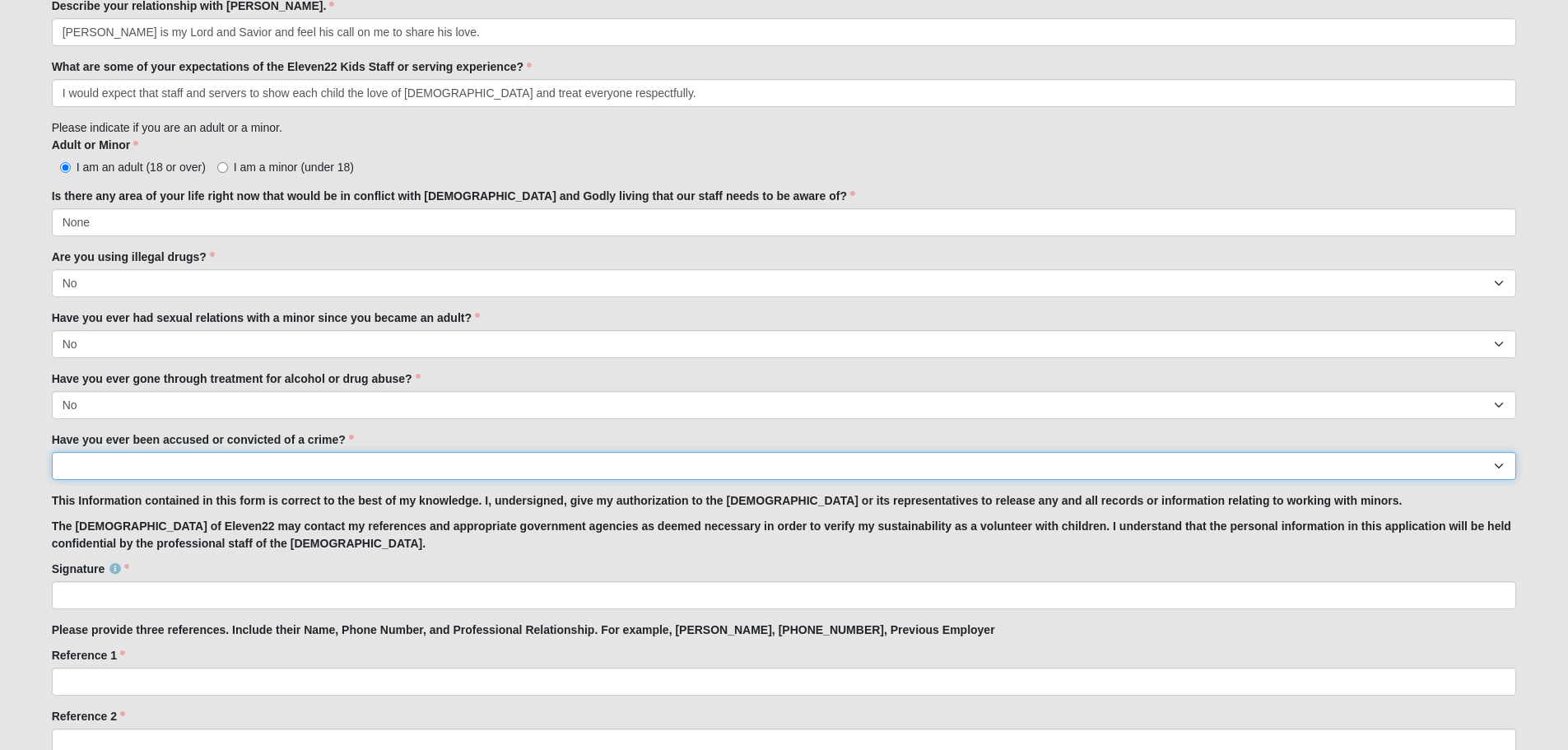
click at [197, 469] on select "Yes No" at bounding box center [784, 465] width 1464 height 28
select select "No"
click at [52, 452] on select "Yes No" at bounding box center [784, 465] width 1464 height 28
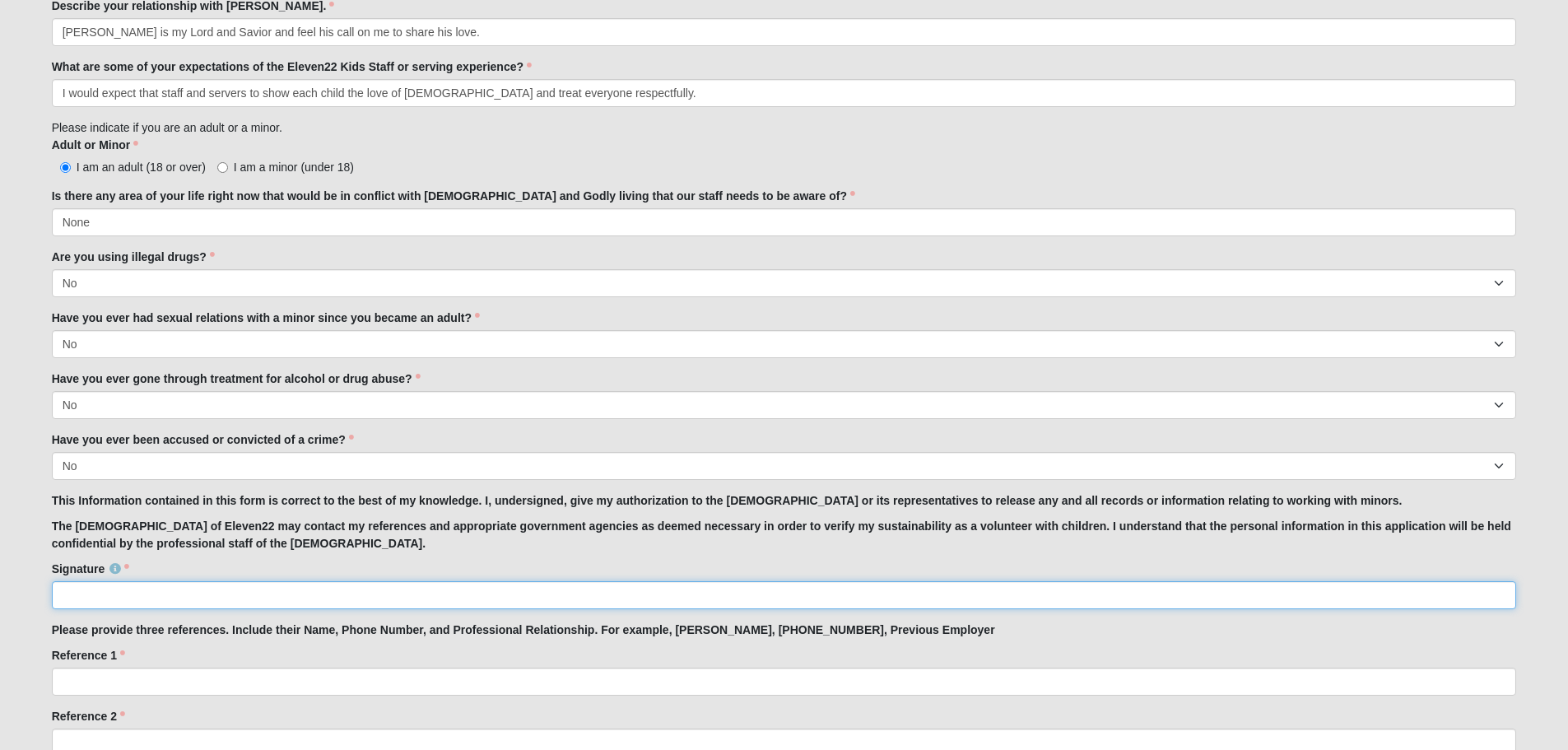
click at [89, 592] on input "Signature" at bounding box center [784, 594] width 1464 height 28
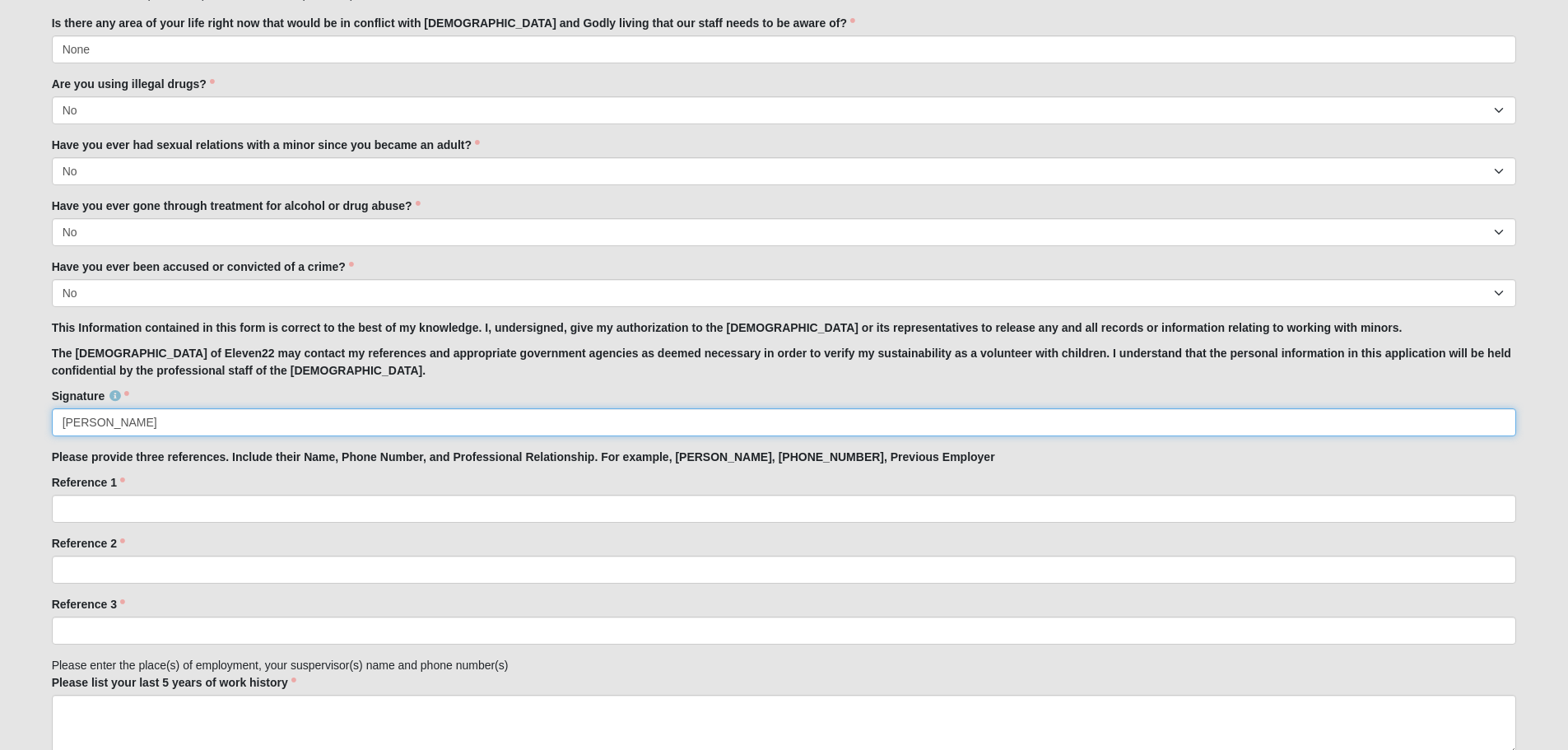
scroll to position [1399, 0]
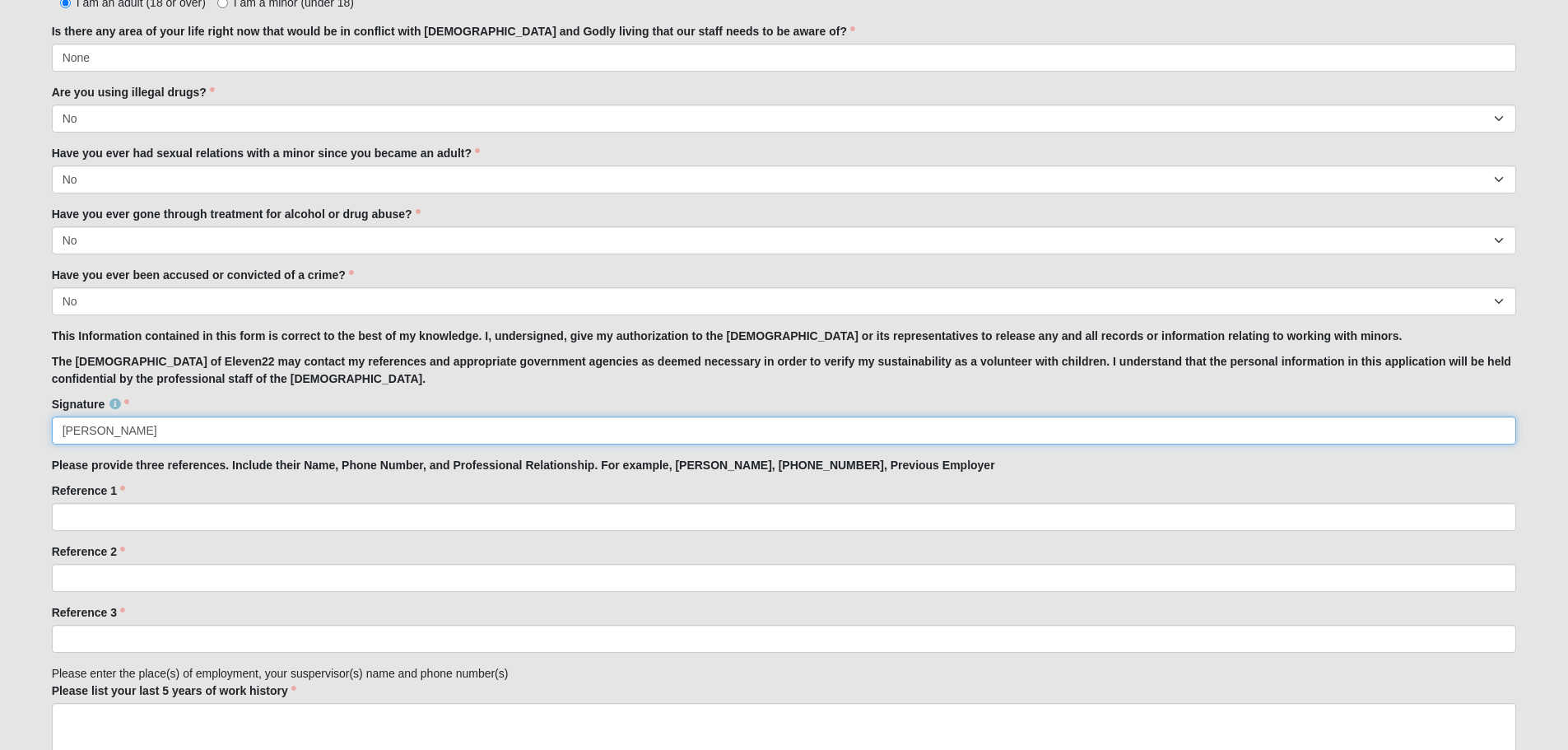
click at [99, 430] on input "Mazle Holder" at bounding box center [784, 430] width 1464 height 28
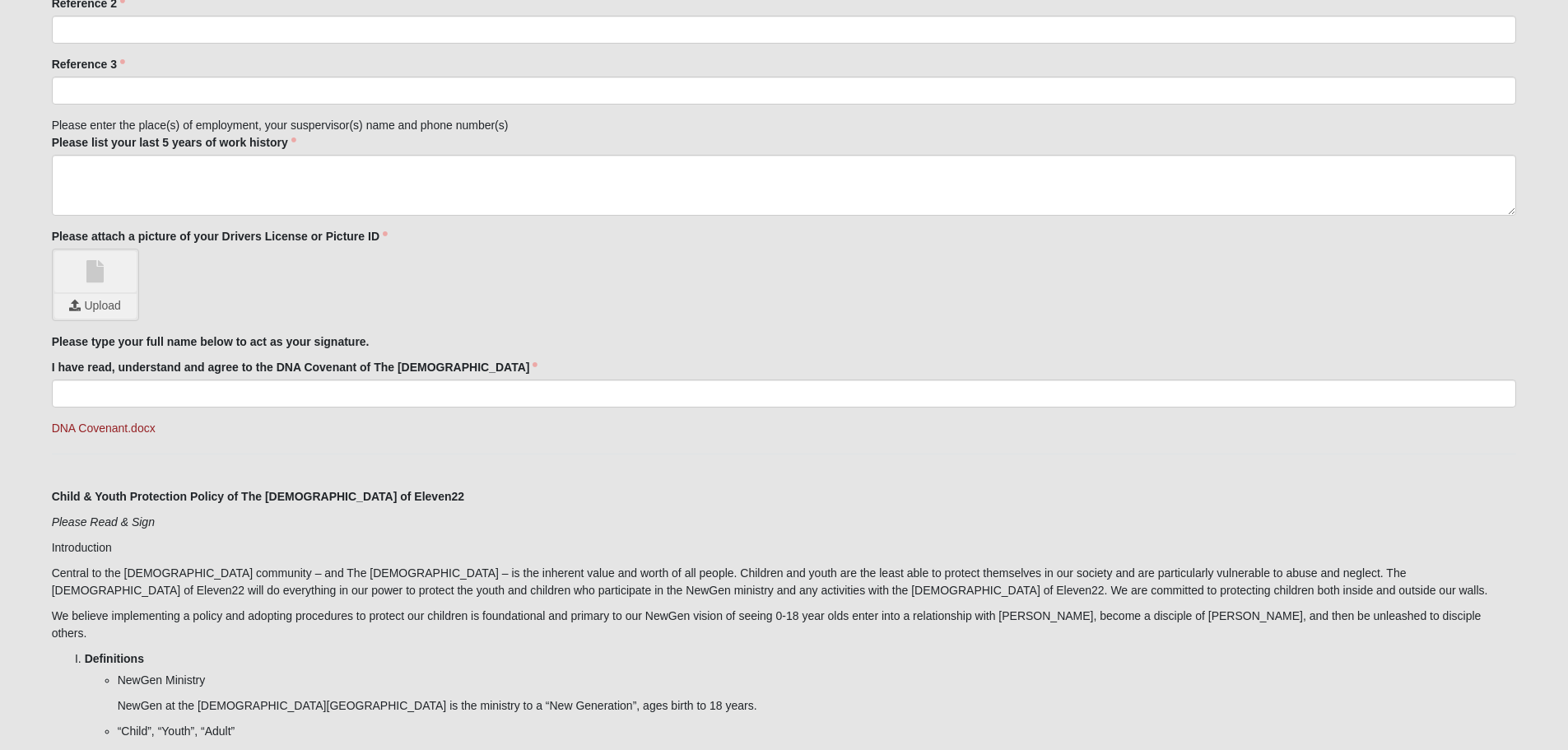
scroll to position [1975, 0]
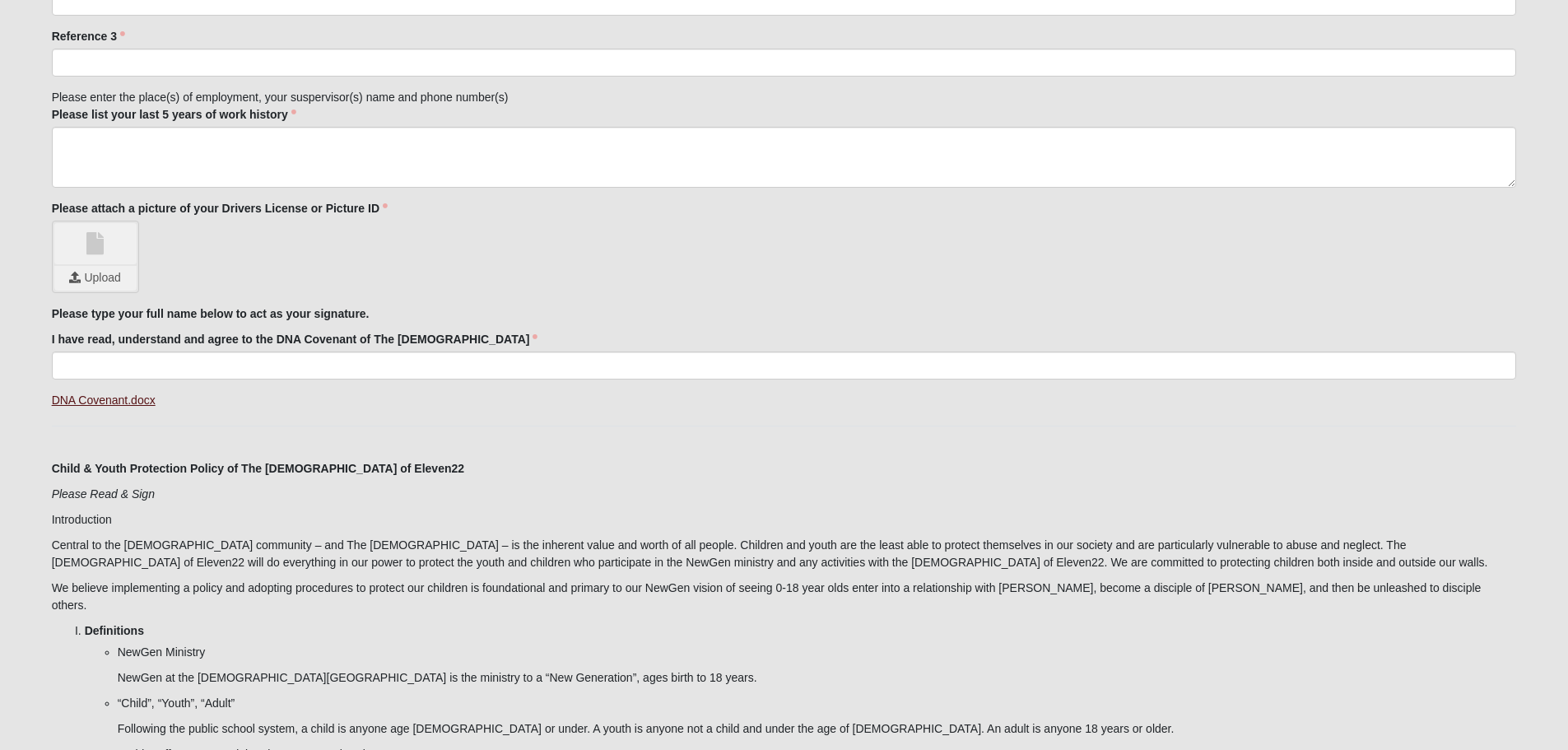
type input "Mazle McGee Holder"
click at [115, 397] on link "DNA Covenant.docx" at bounding box center [104, 400] width 104 height 13
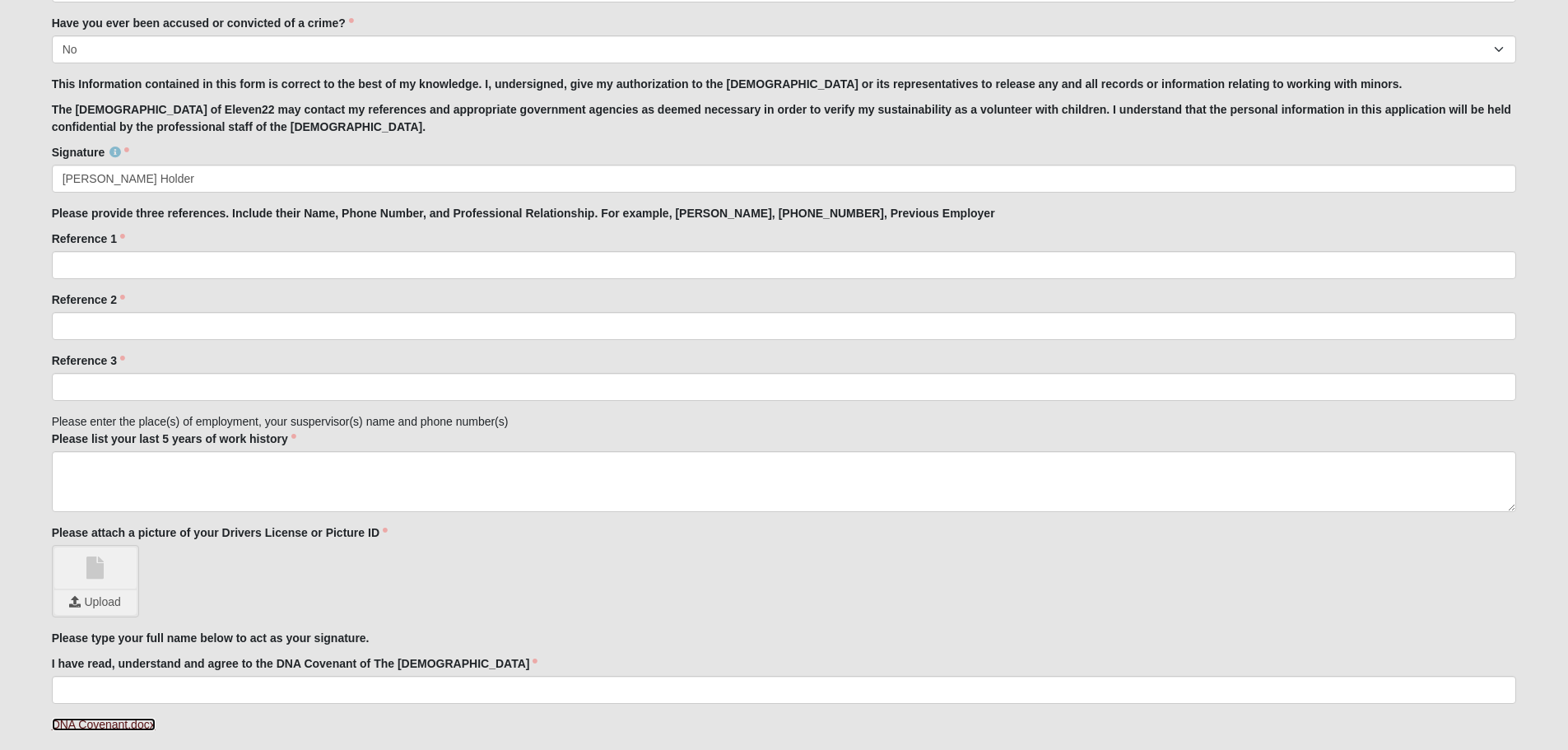
scroll to position [1646, 0]
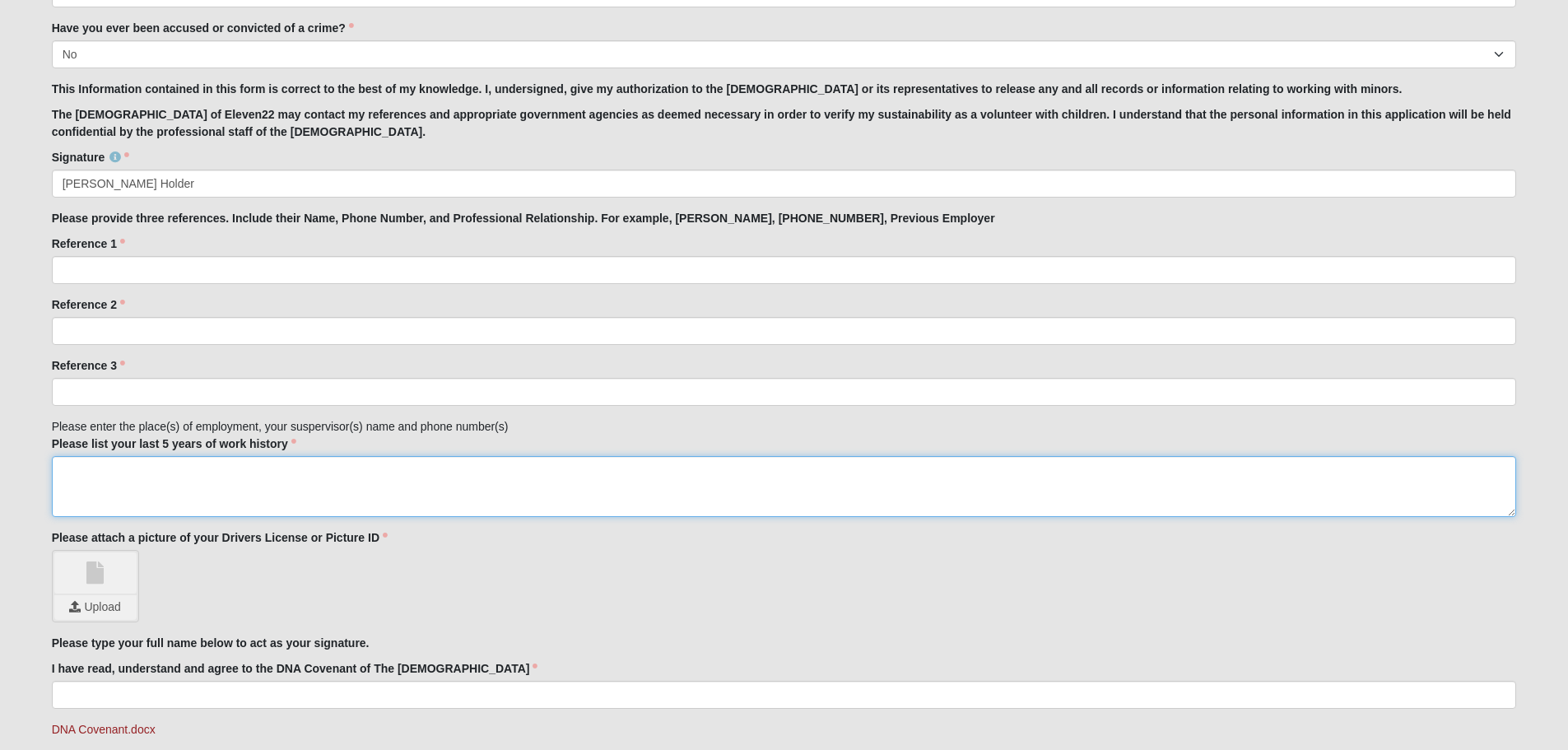
click at [108, 472] on textarea "Please list your last 5 years of work history" at bounding box center [784, 487] width 1464 height 61
type textarea "Putnam County Emergency Services, JR Grimes, (386) 937-6256"
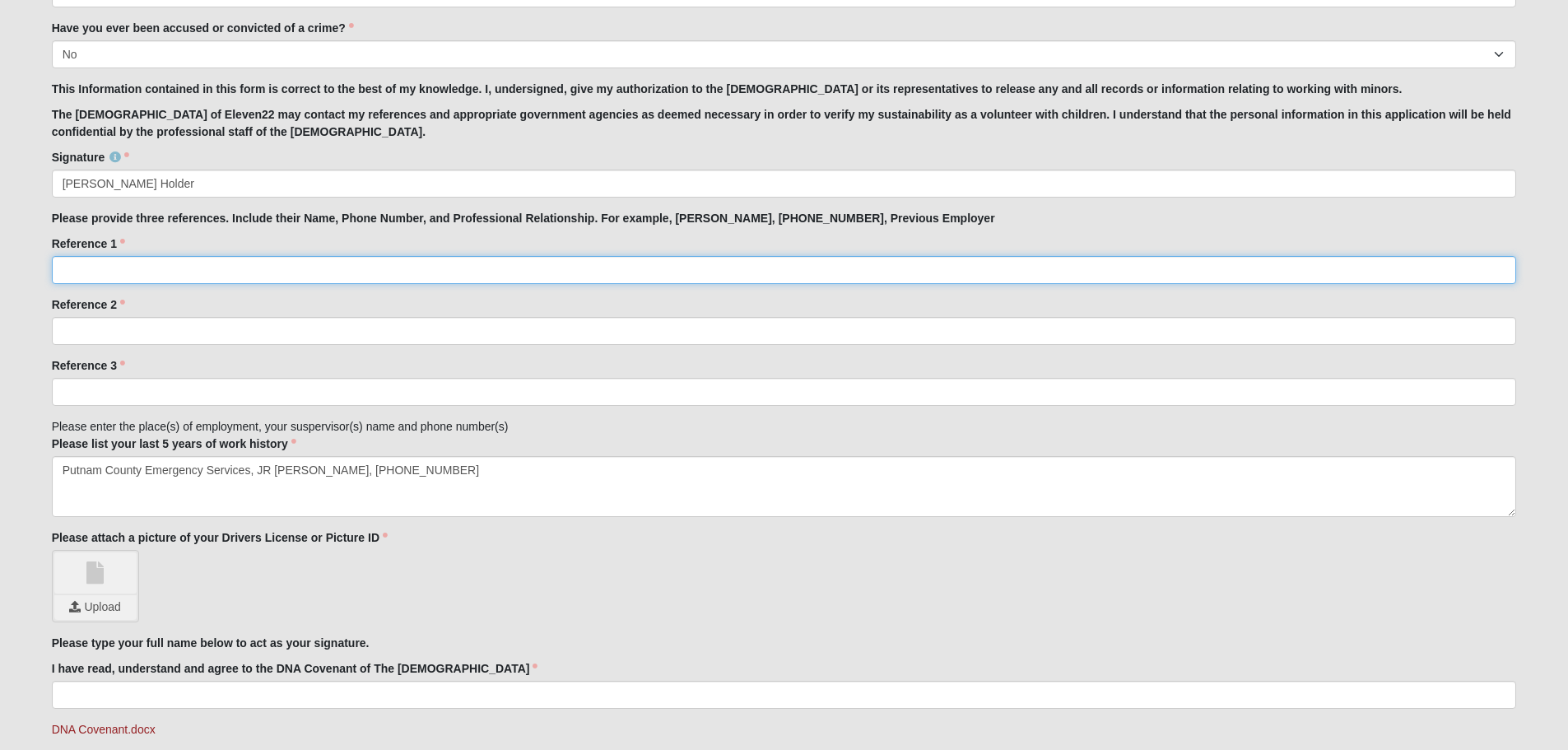
click at [79, 271] on input "Reference 1" at bounding box center [784, 269] width 1464 height 28
click at [96, 267] on input "Reference 1" at bounding box center [784, 269] width 1464 height 28
